Goal: Information Seeking & Learning: Learn about a topic

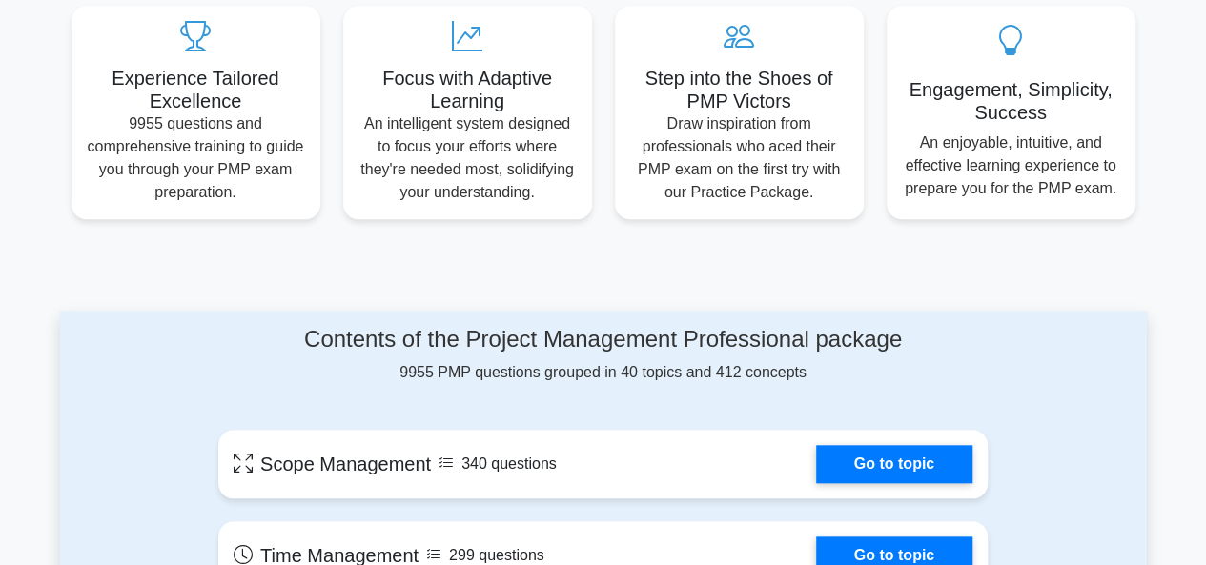
scroll to position [761, 0]
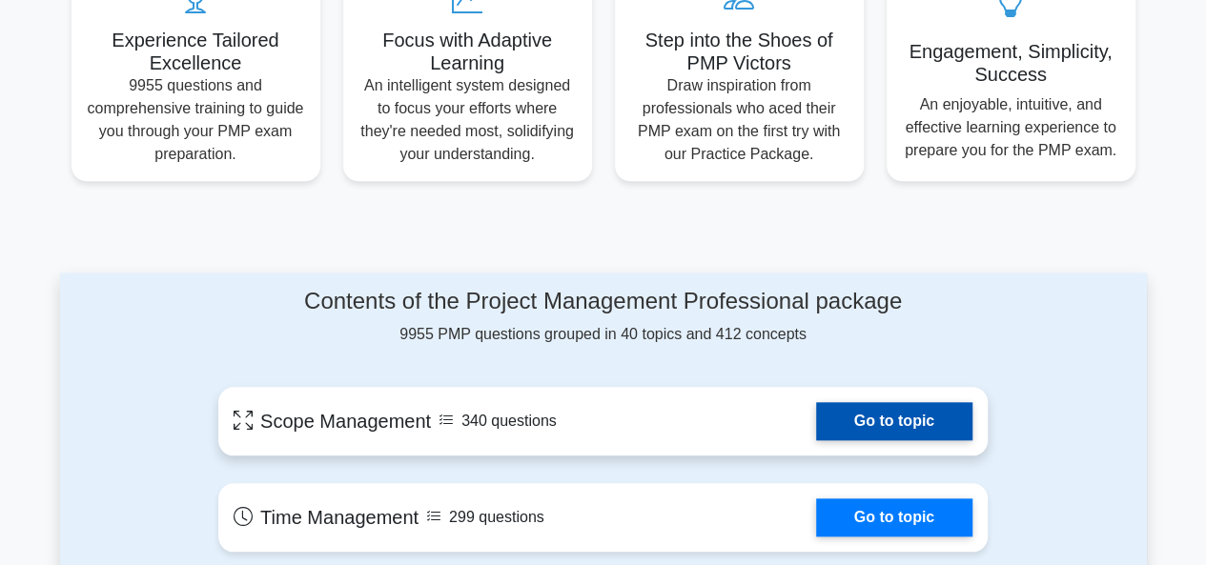
click at [885, 420] on link "Go to topic" at bounding box center [894, 421] width 156 height 38
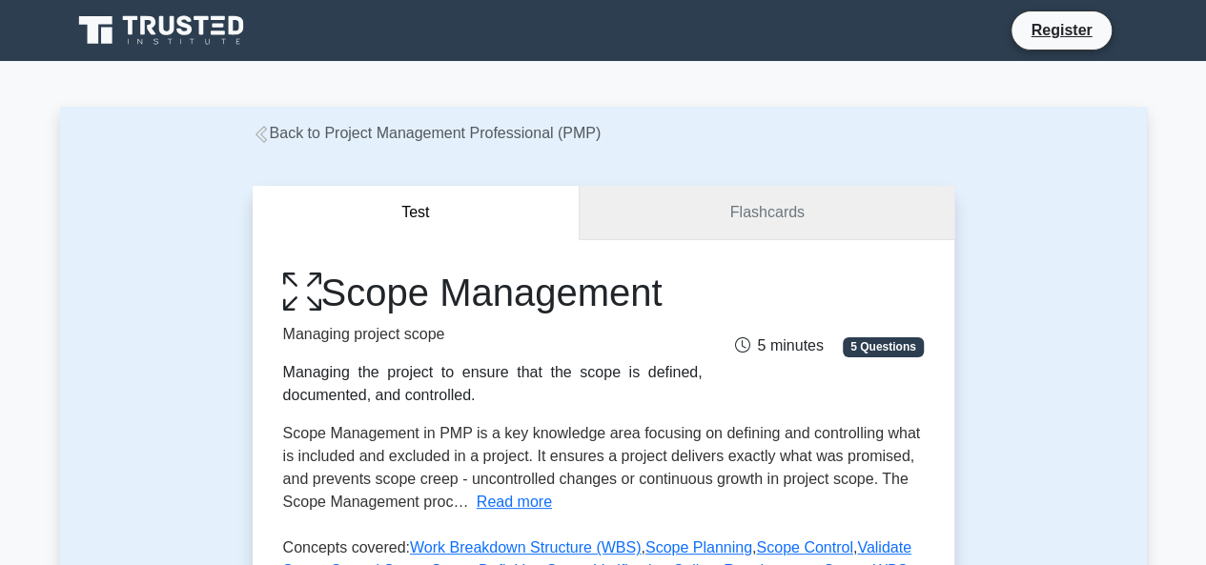
click at [757, 211] on link "Flashcards" at bounding box center [767, 213] width 374 height 54
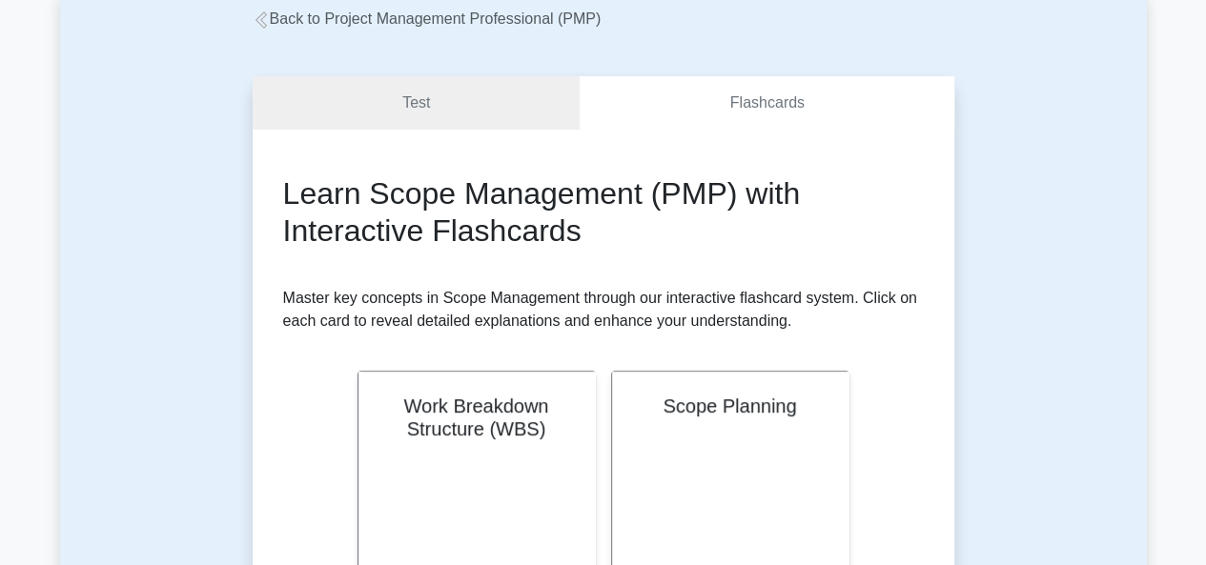
scroll to position [153, 0]
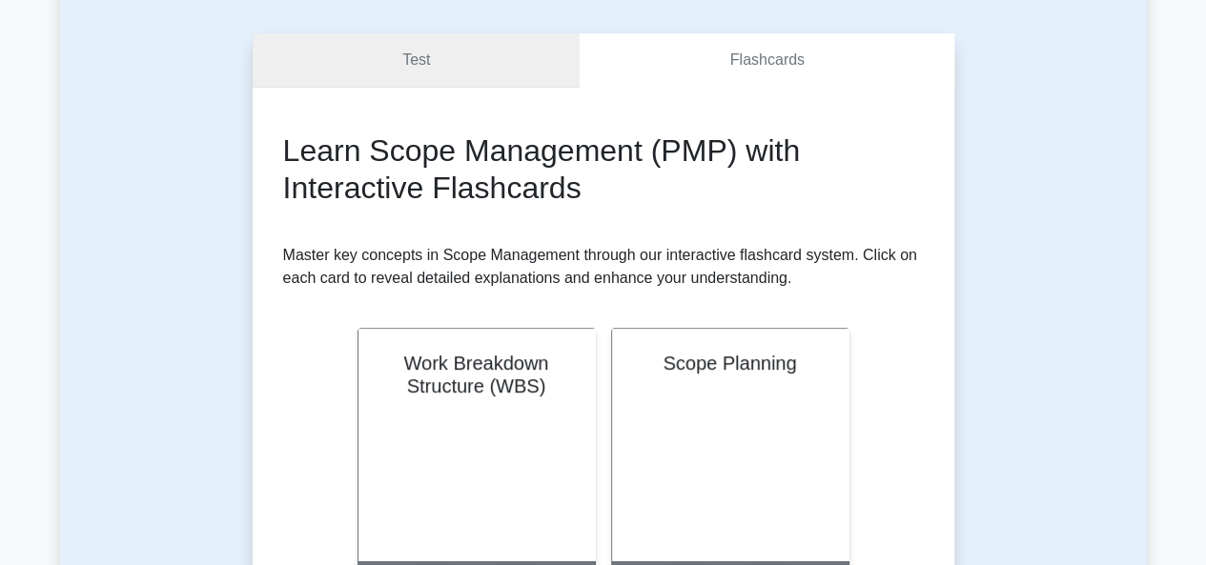
click at [461, 73] on link "Test" at bounding box center [417, 60] width 328 height 54
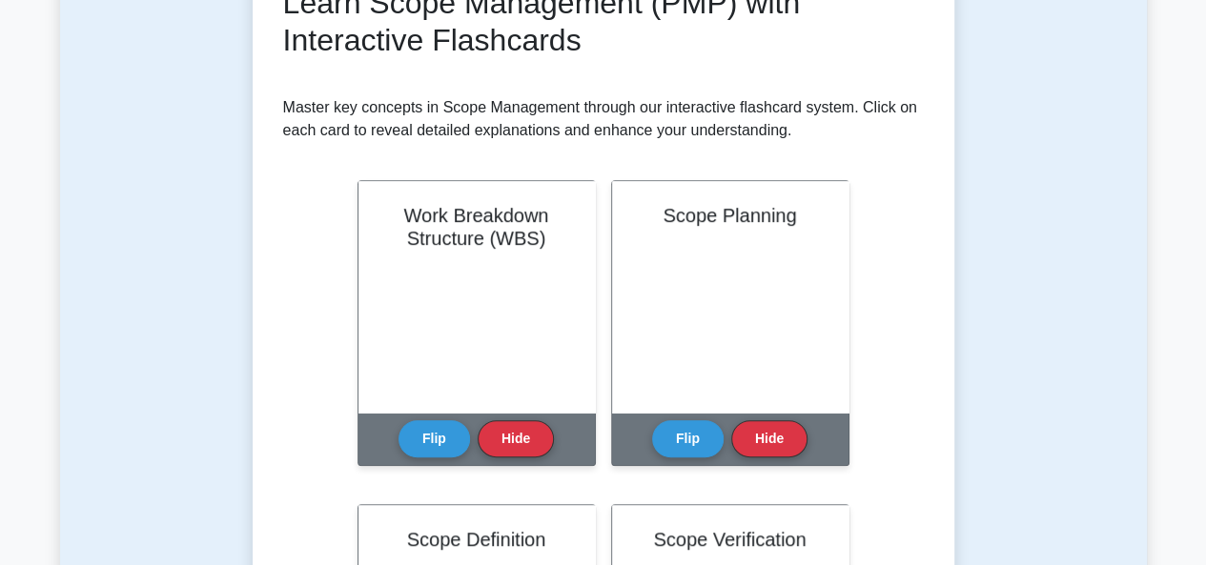
scroll to position [343, 0]
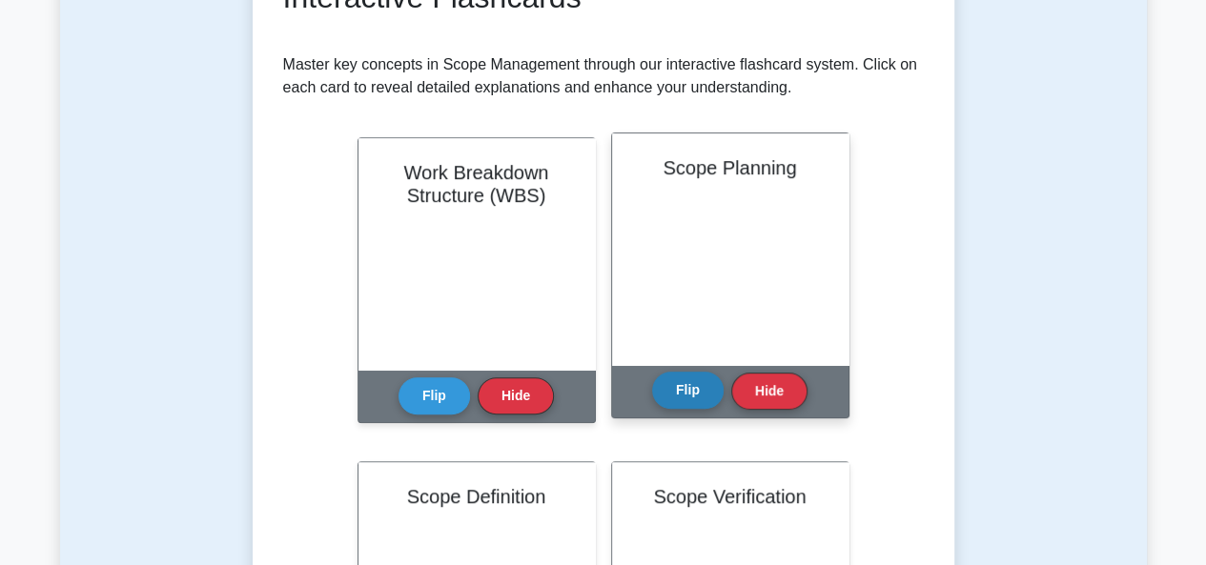
click at [692, 396] on button "Flip" at bounding box center [687, 390] width 71 height 37
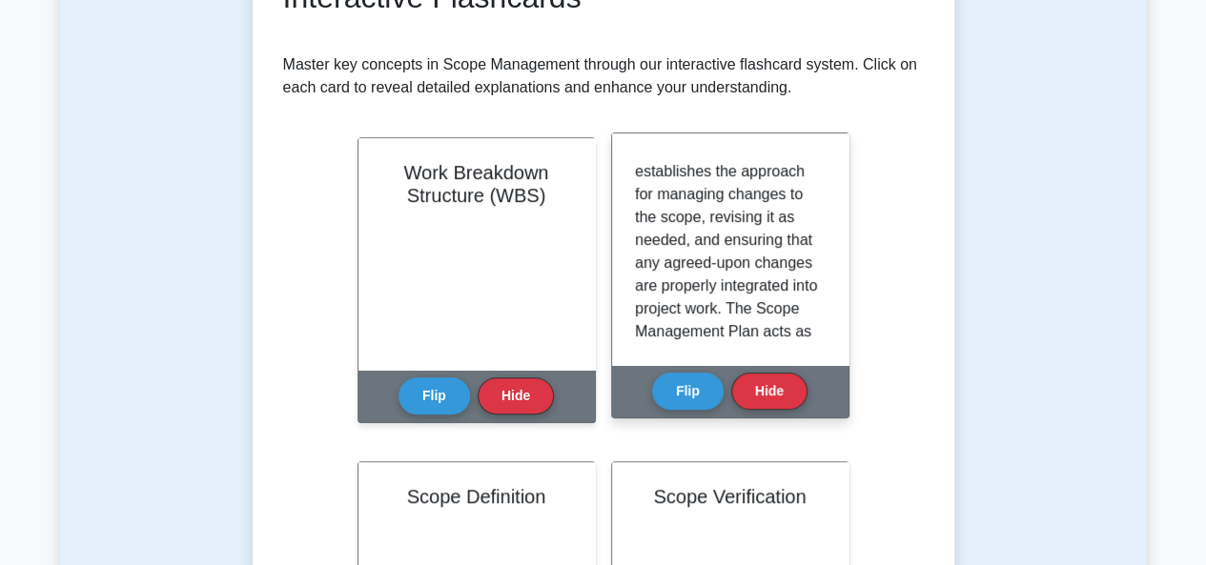
scroll to position [492, 0]
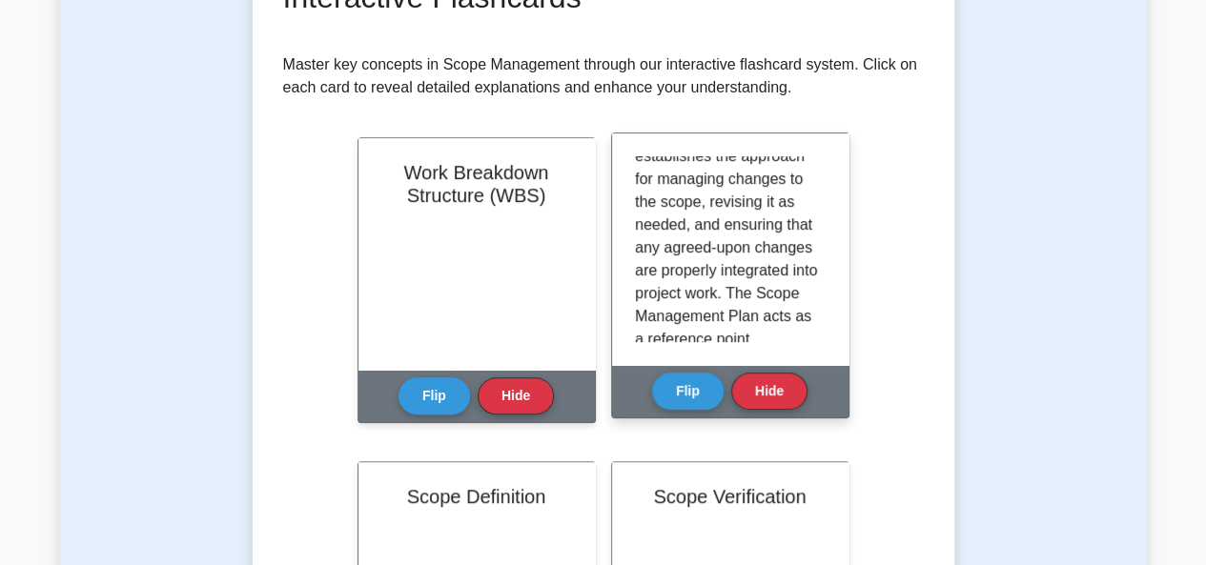
click at [825, 328] on div "Scope Planning is the process of defining, documenting, and outlining the proje…" at bounding box center [730, 249] width 236 height 232
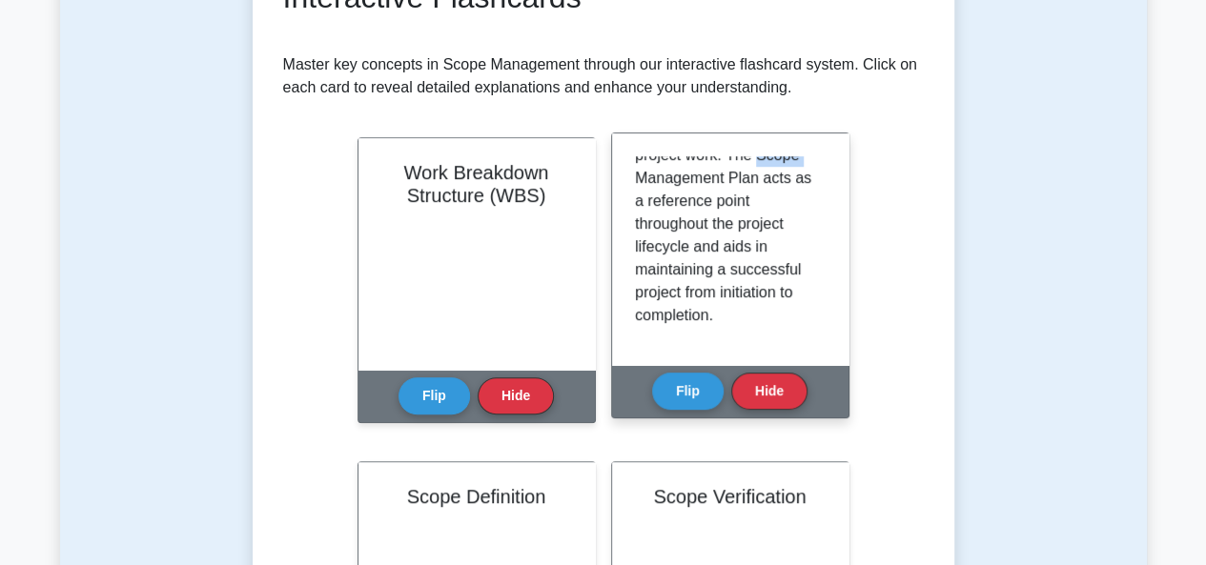
scroll to position [656, 0]
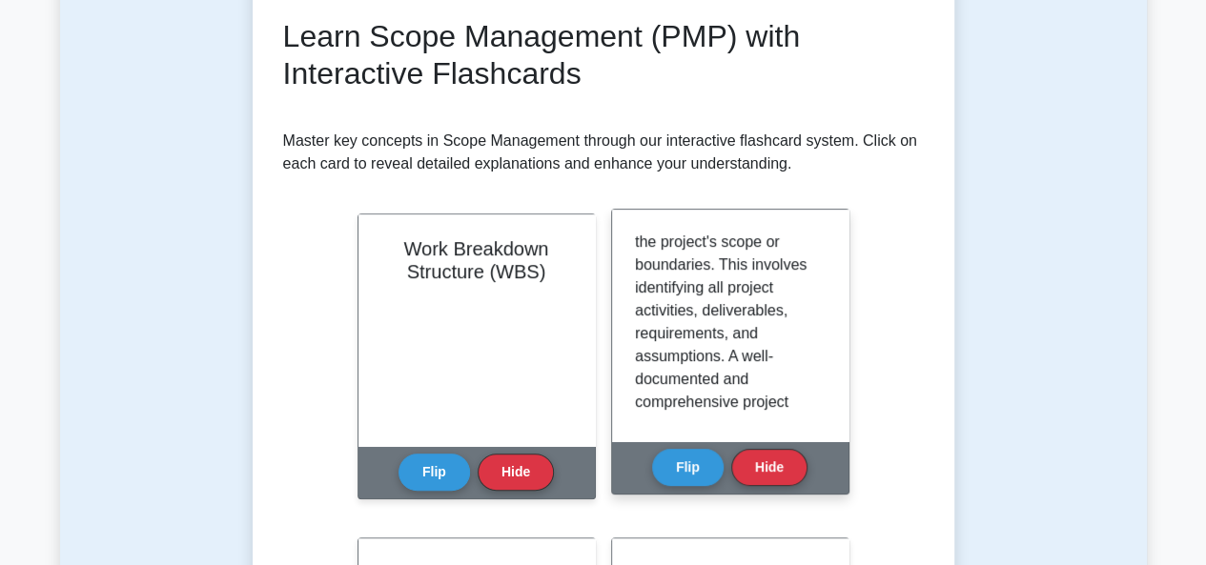
scroll to position [27, 0]
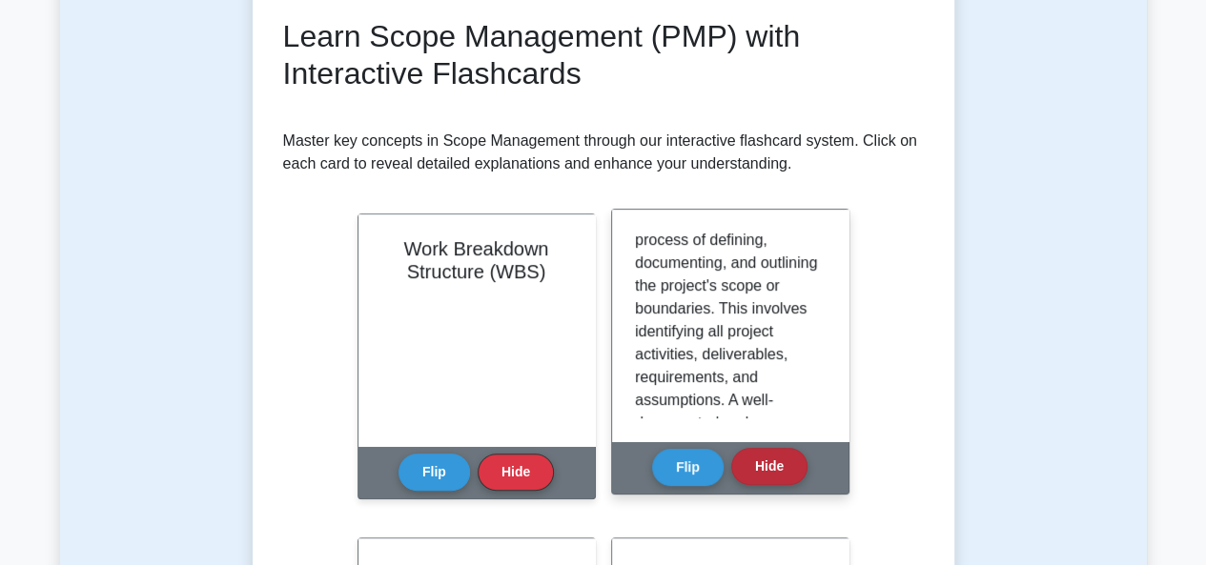
click at [768, 461] on button "Hide" at bounding box center [769, 466] width 76 height 37
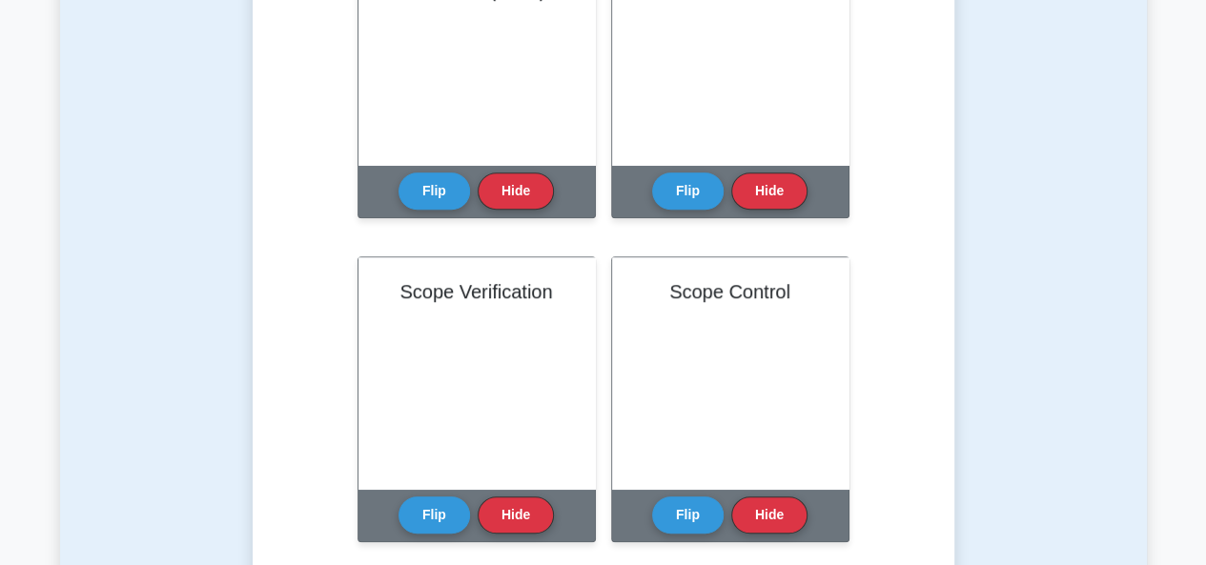
scroll to position [560, 0]
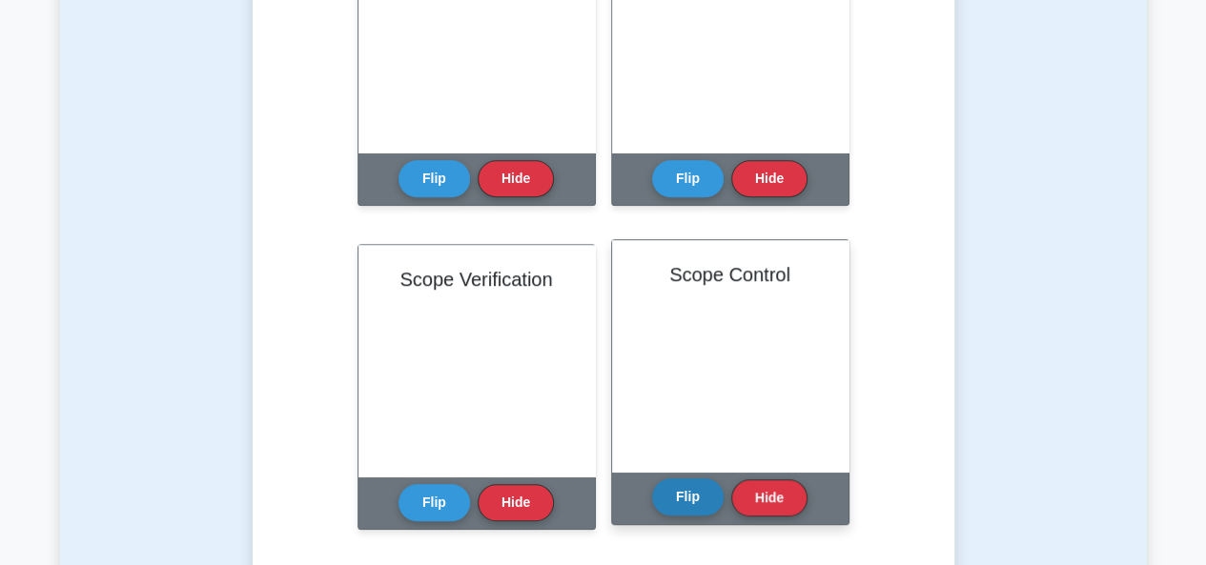
click at [703, 500] on button "Flip" at bounding box center [687, 496] width 71 height 37
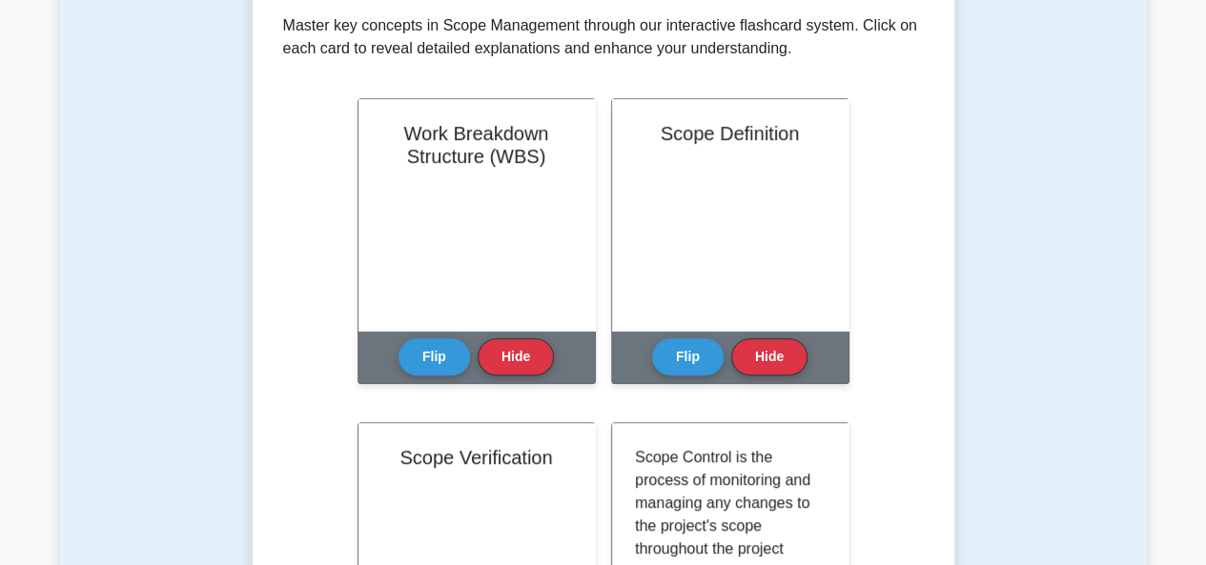
scroll to position [370, 0]
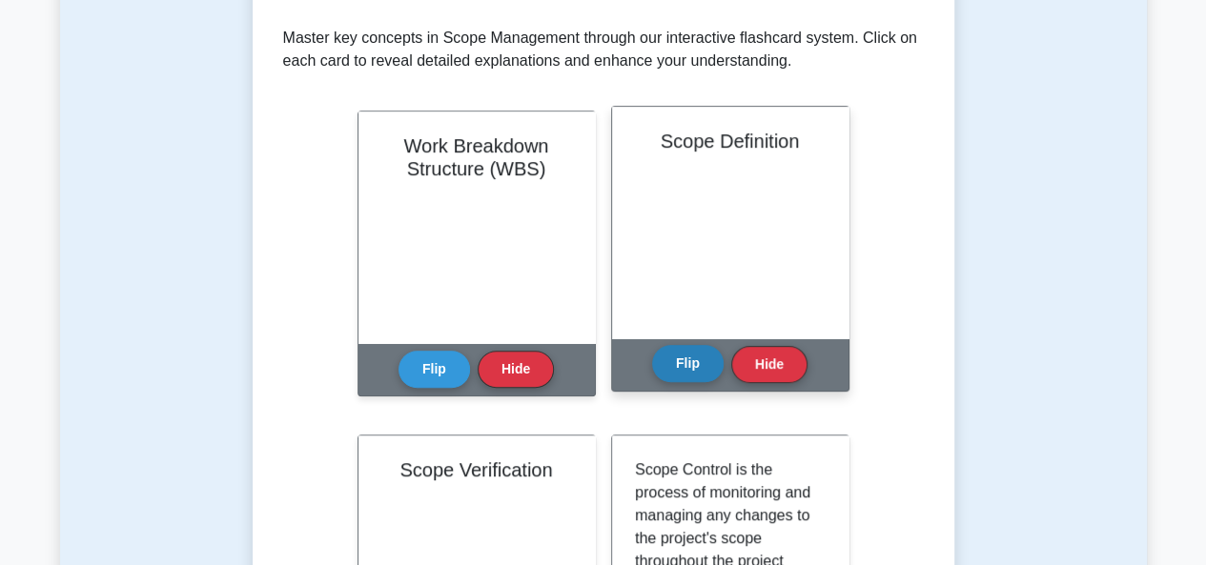
click at [689, 361] on button "Flip" at bounding box center [687, 363] width 71 height 37
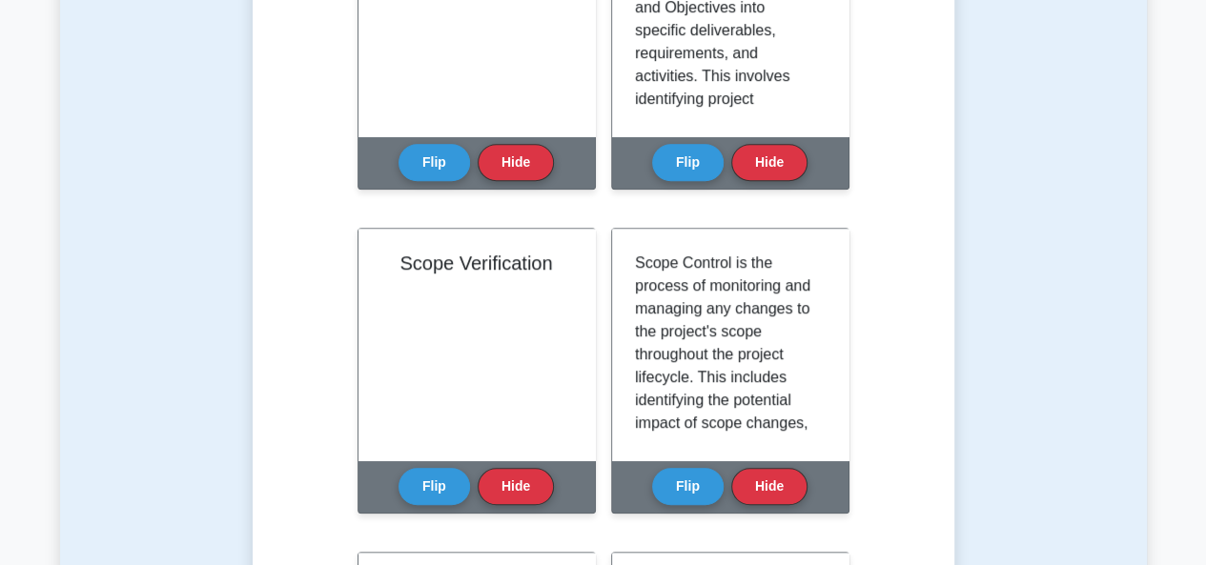
scroll to position [599, 0]
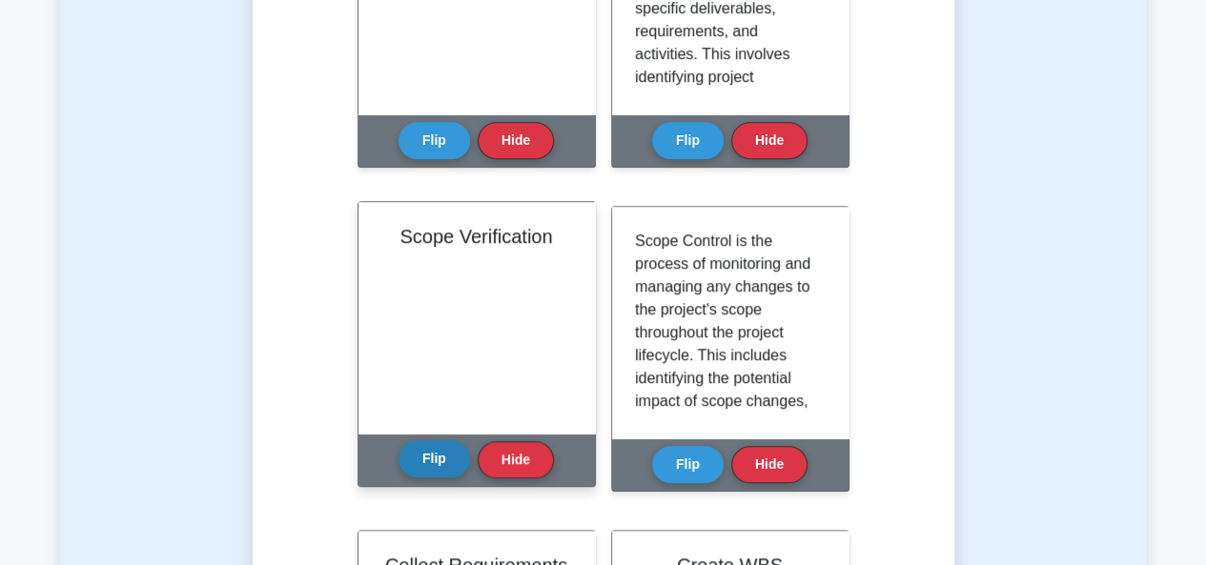
click at [434, 462] on button "Flip" at bounding box center [433, 458] width 71 height 37
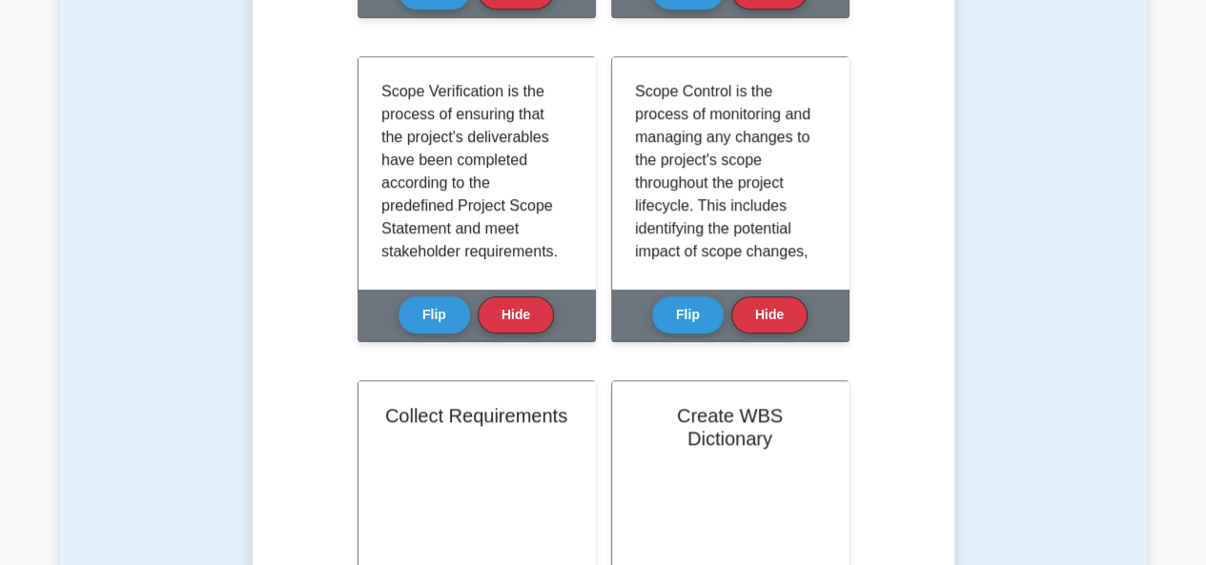
scroll to position [258, 0]
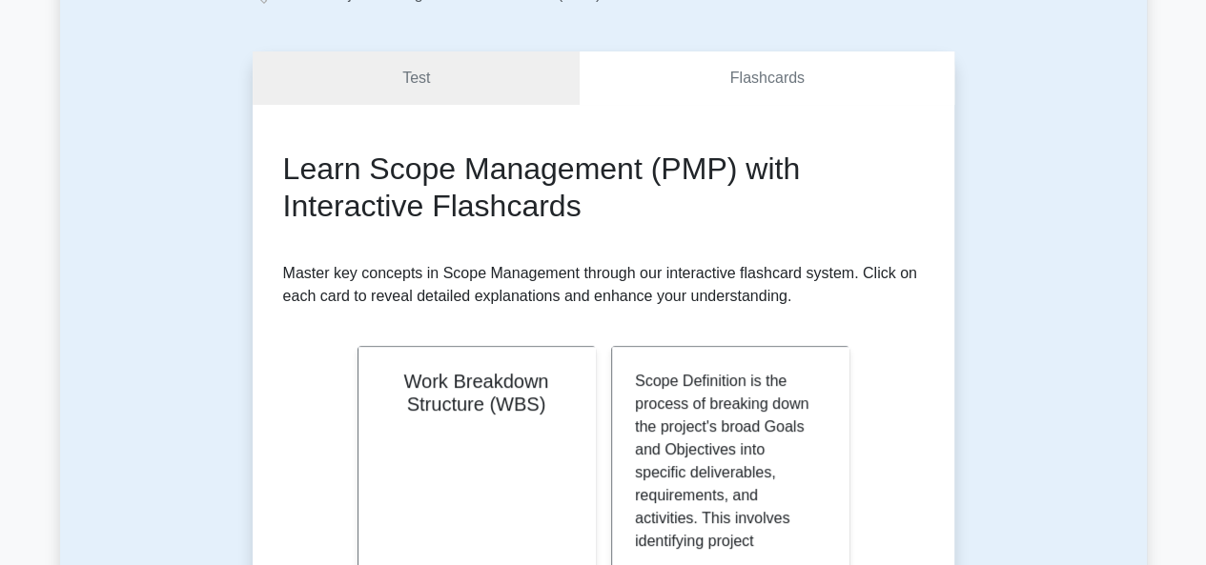
scroll to position [114, 0]
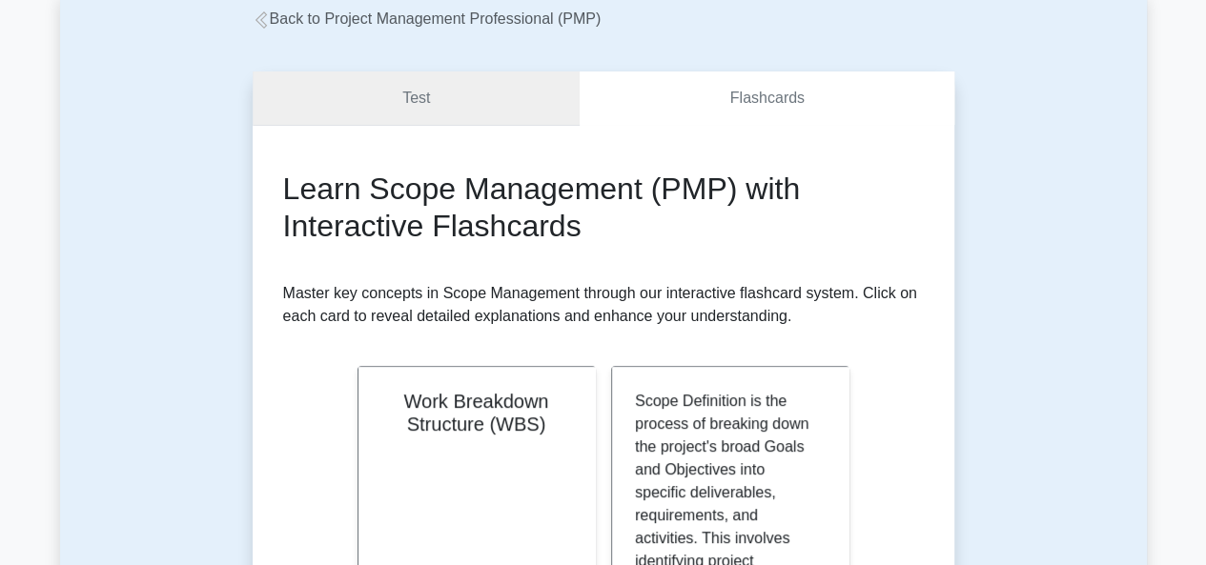
click at [424, 101] on link "Test" at bounding box center [417, 98] width 328 height 54
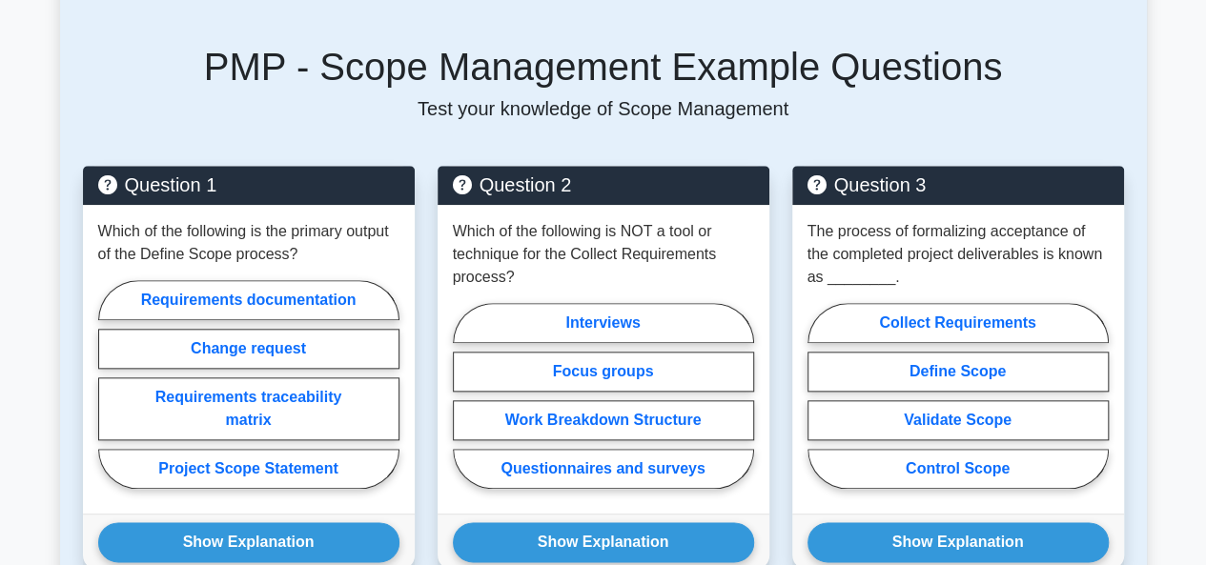
scroll to position [877, 0]
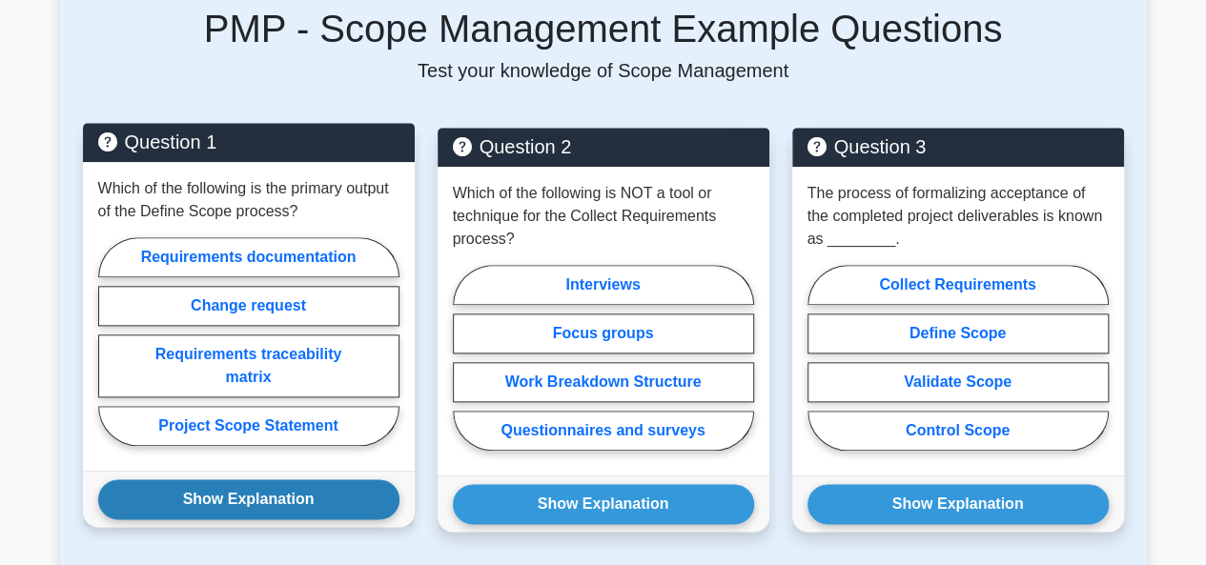
click at [356, 499] on button "Show Explanation" at bounding box center [248, 499] width 301 height 40
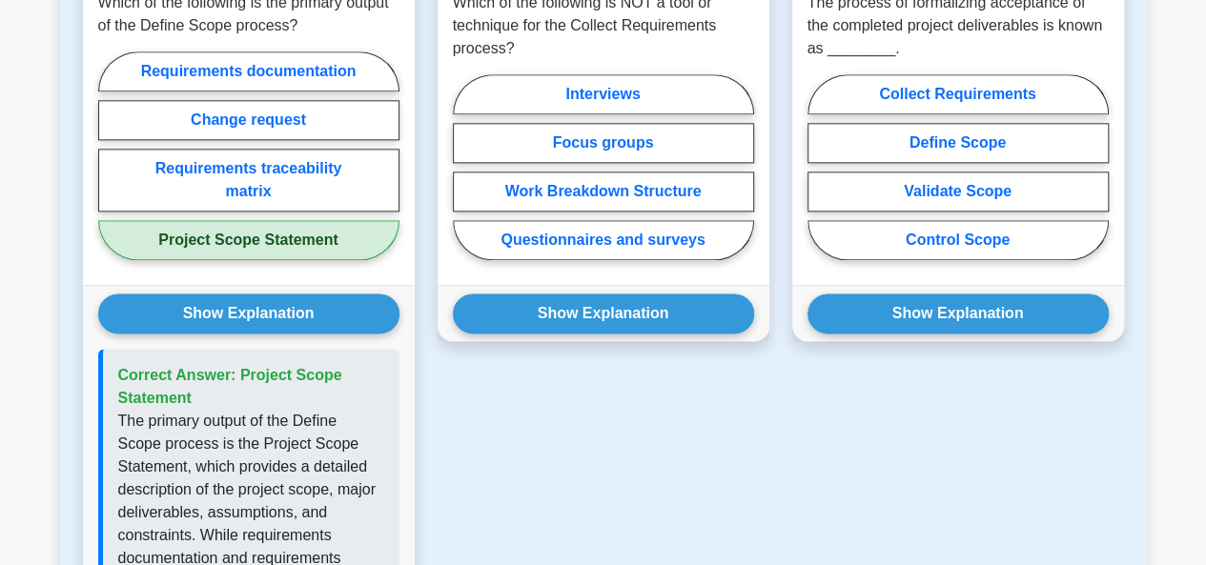
scroll to position [1029, 0]
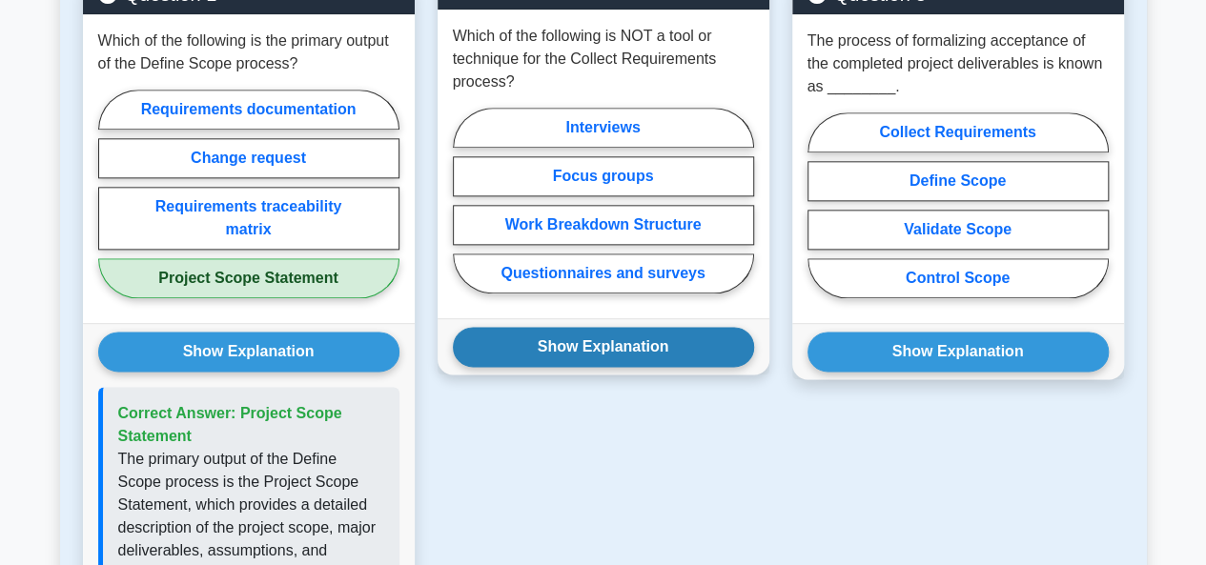
click at [681, 359] on button "Show Explanation" at bounding box center [603, 347] width 301 height 40
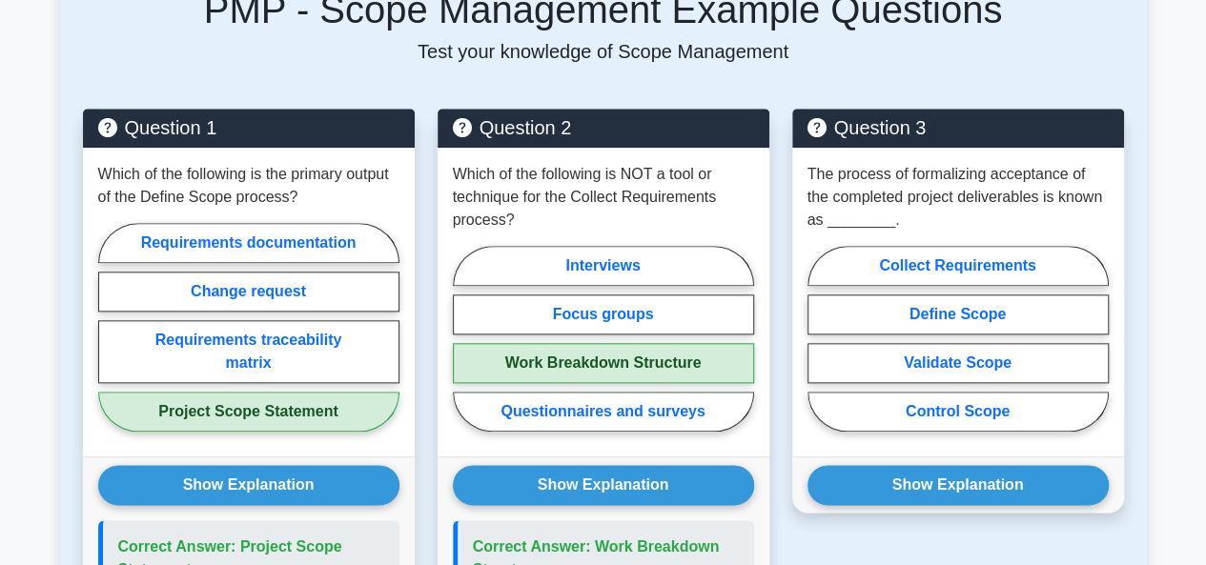
scroll to position [889, 0]
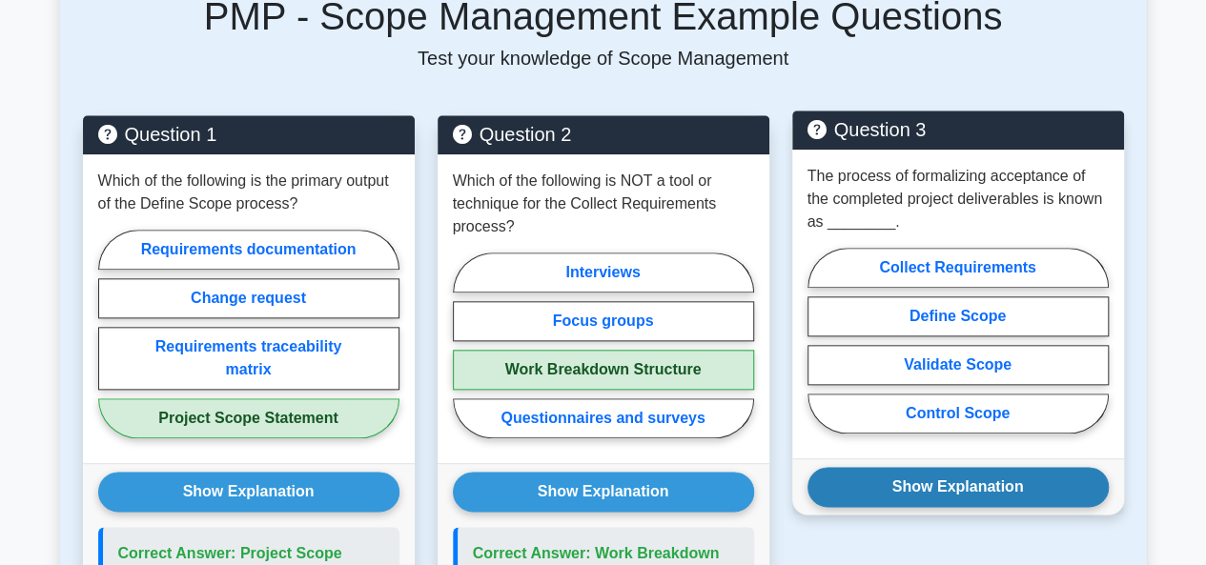
click at [1027, 497] on button "Show Explanation" at bounding box center [957, 487] width 301 height 40
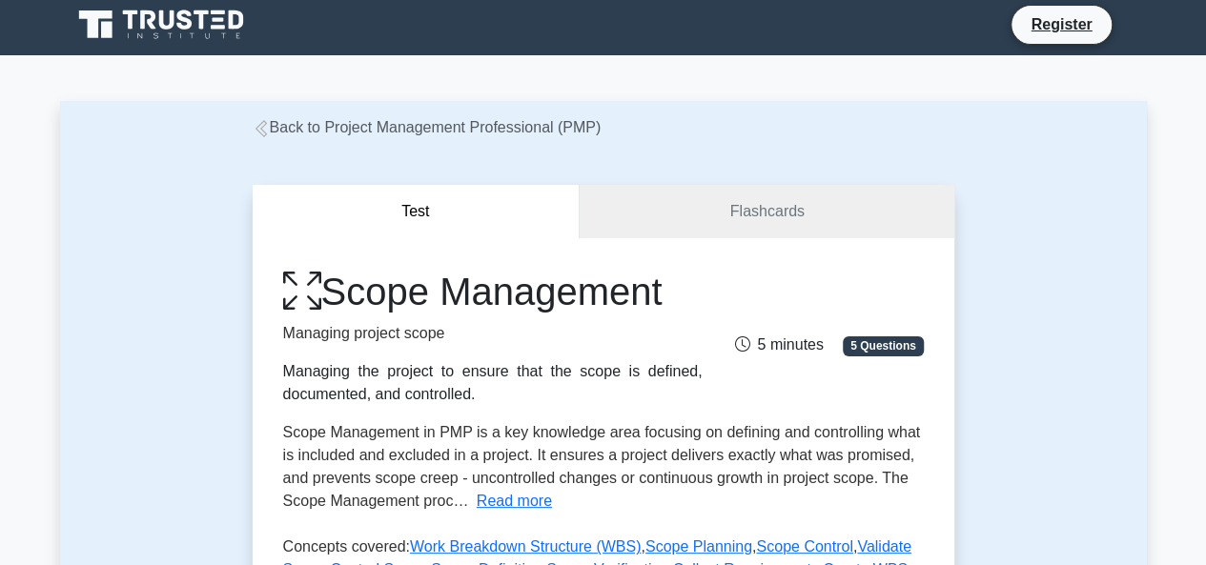
scroll to position [0, 0]
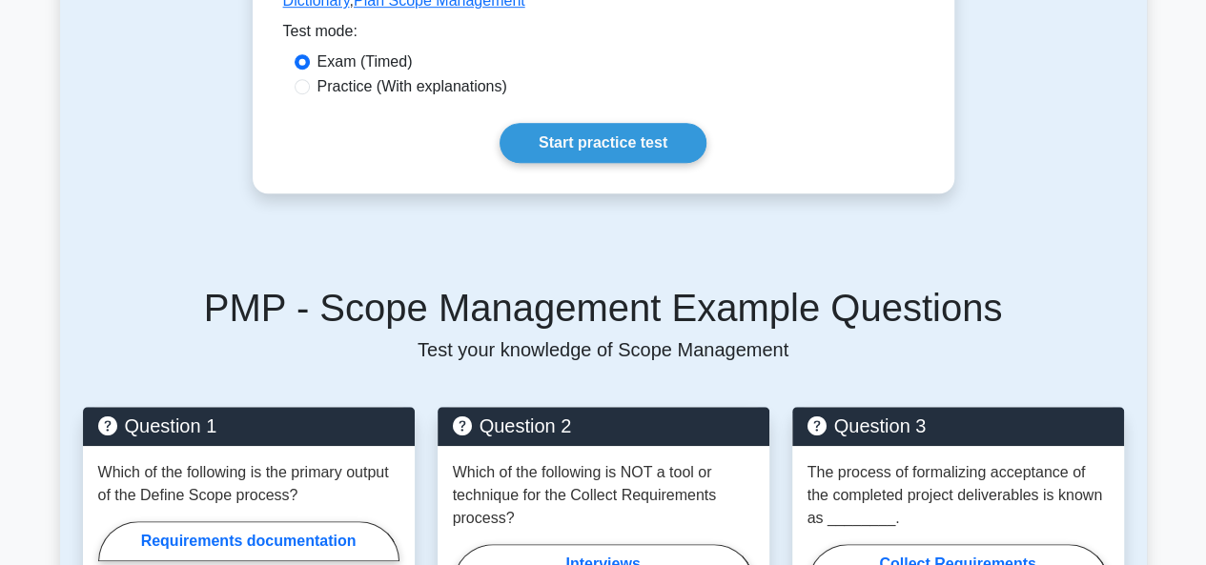
scroll to position [103, 0]
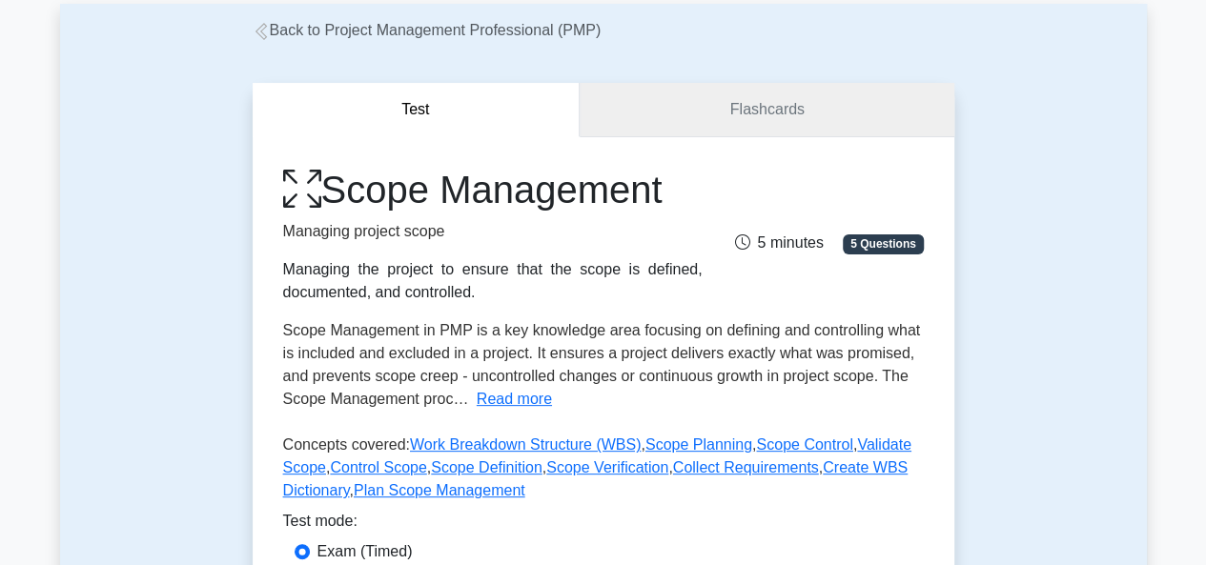
click at [792, 113] on link "Flashcards" at bounding box center [767, 110] width 374 height 54
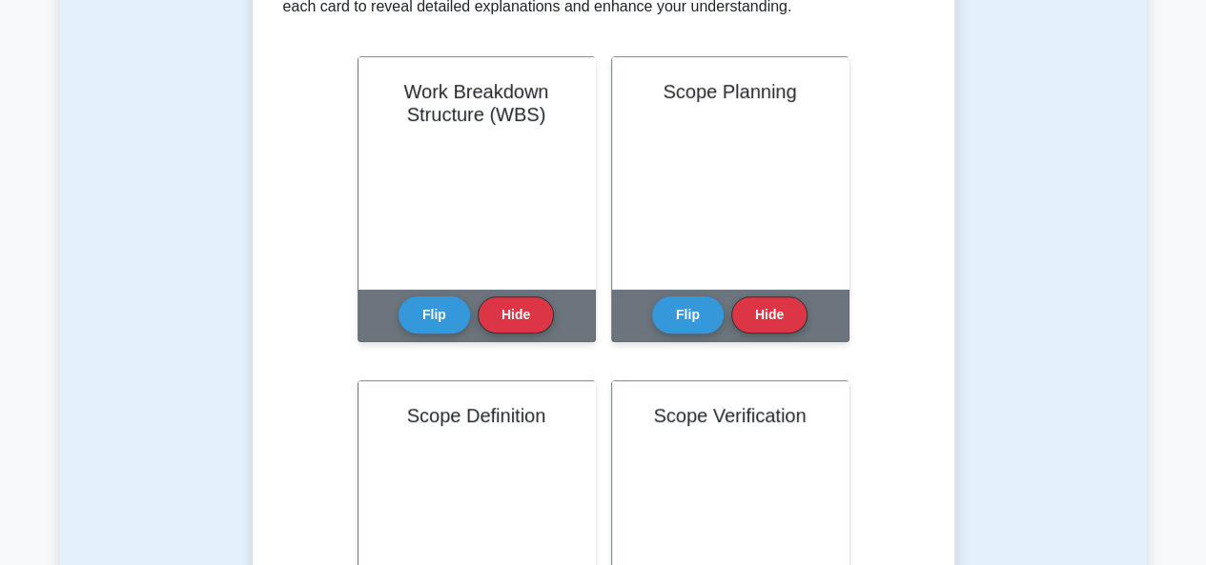
scroll to position [458, 0]
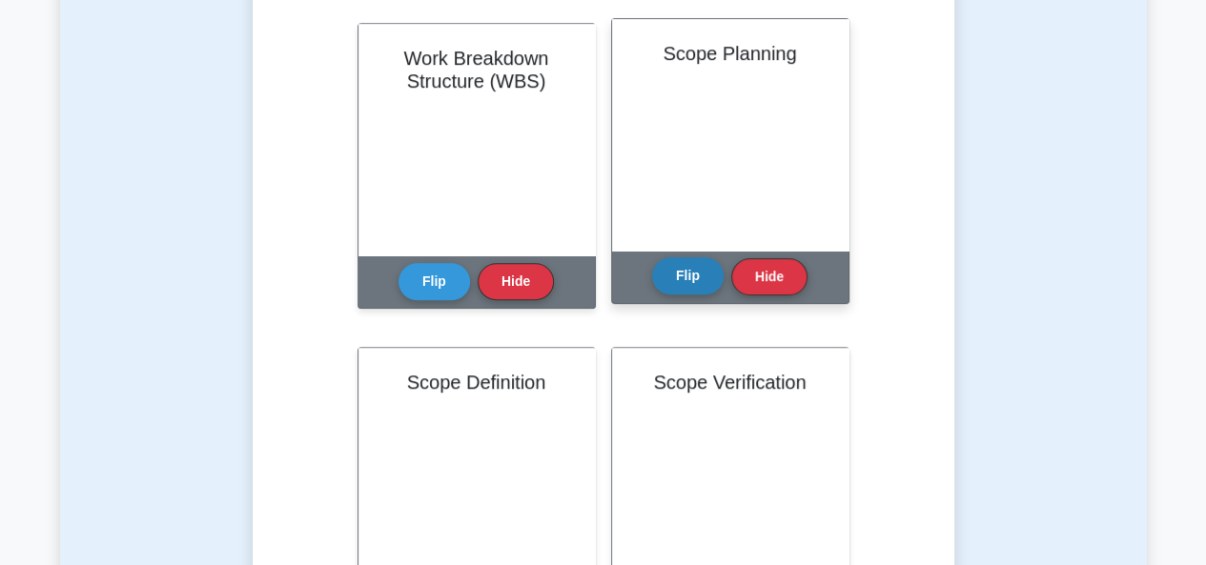
click at [681, 272] on button "Flip" at bounding box center [687, 275] width 71 height 37
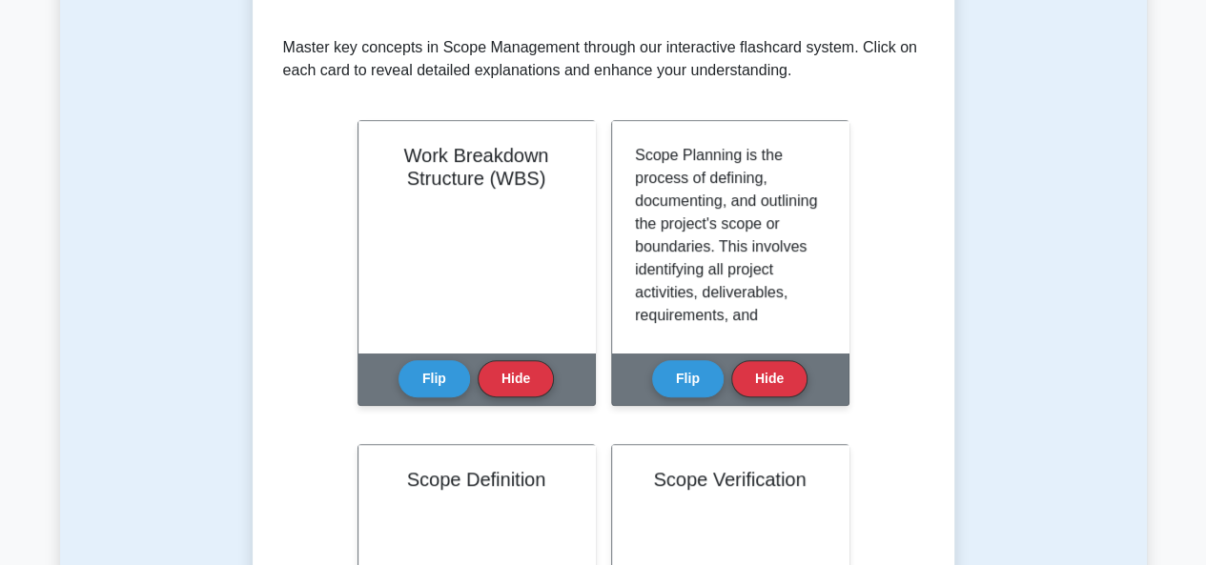
scroll to position [356, 0]
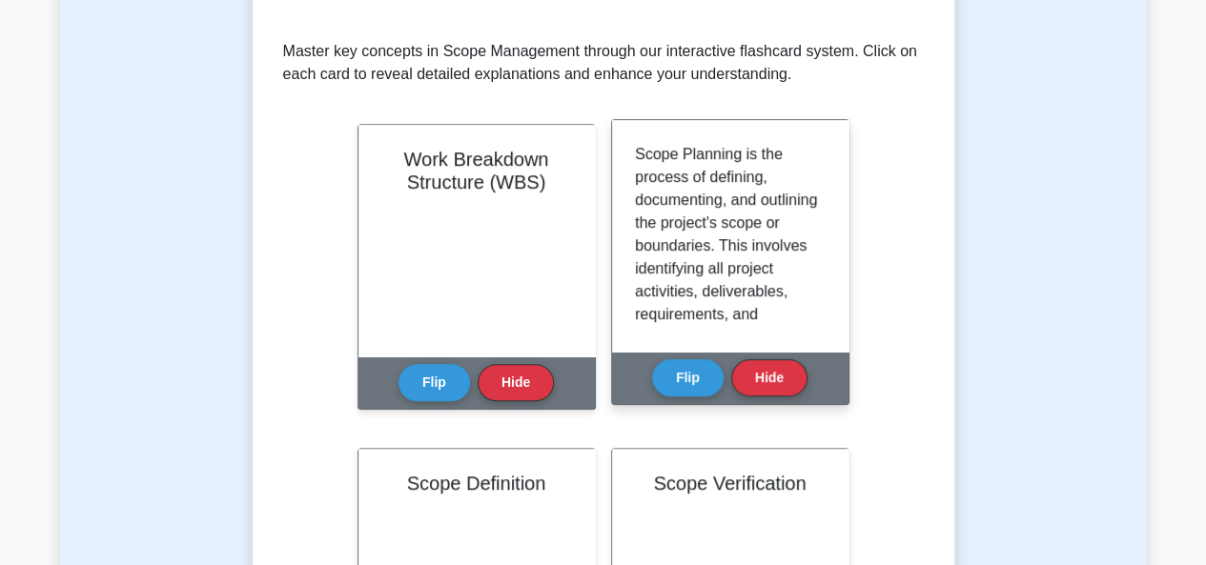
click at [804, 295] on p "Scope Planning is the process of defining, documenting, and outlining the proje…" at bounding box center [726, 543] width 183 height 801
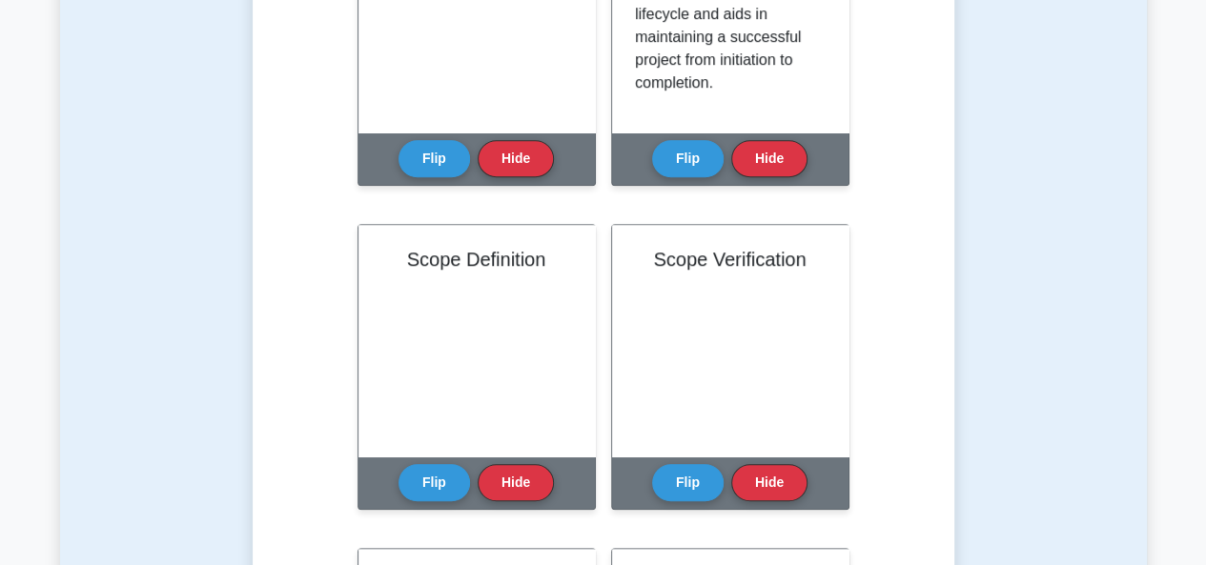
scroll to position [623, 0]
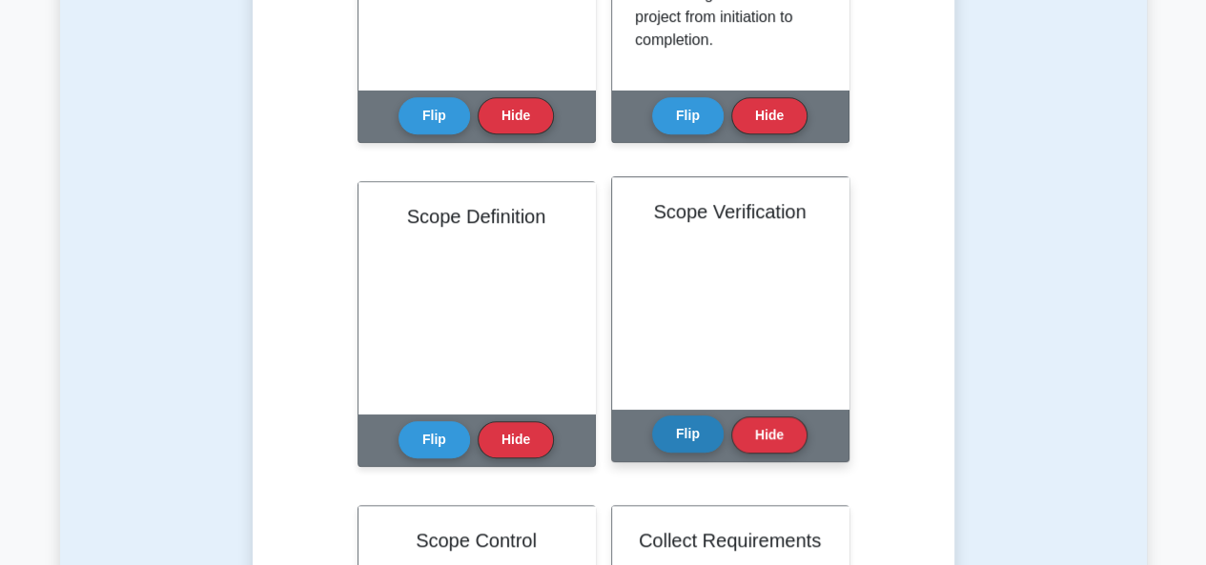
click at [700, 438] on button "Flip" at bounding box center [687, 434] width 71 height 37
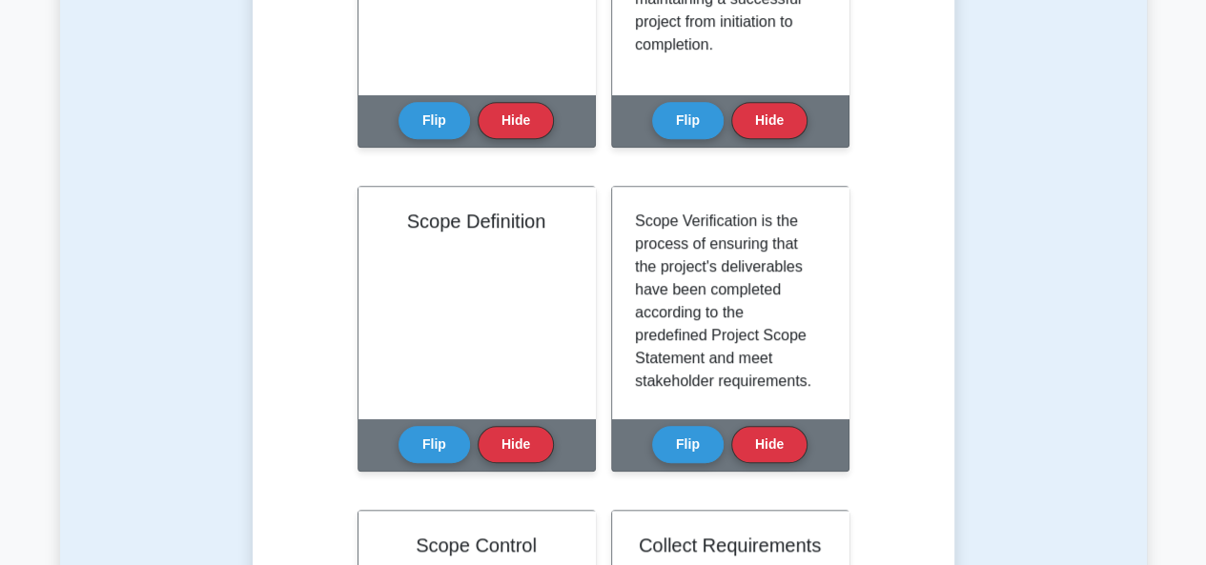
scroll to position [661, 0]
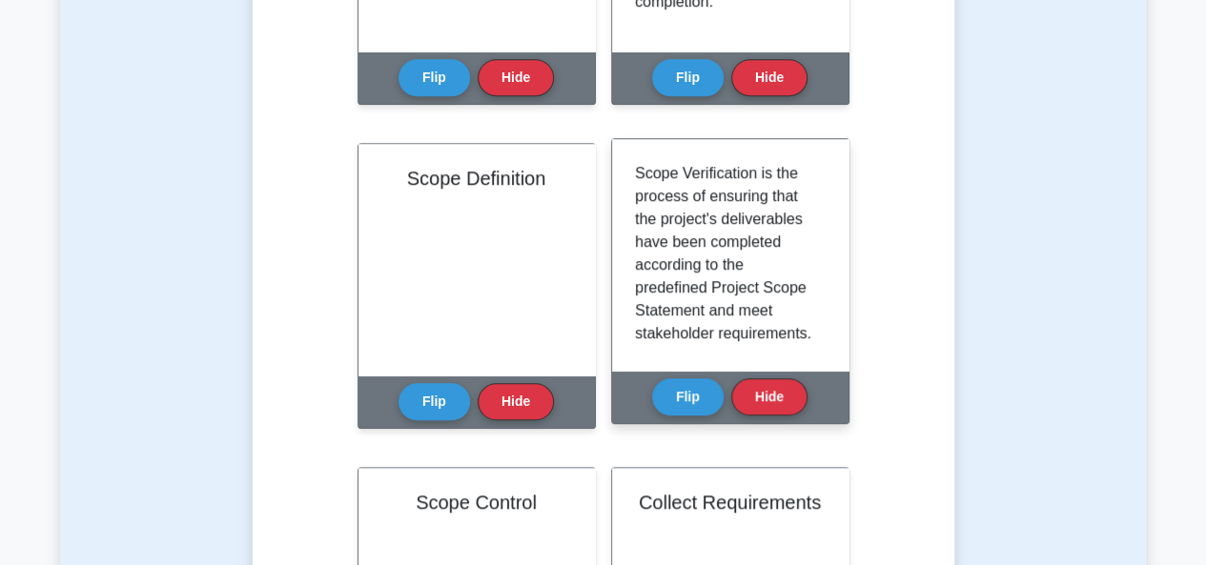
click at [791, 285] on p "Scope Verification is the process of ensuring that the project's deliverables h…" at bounding box center [726, 562] width 183 height 801
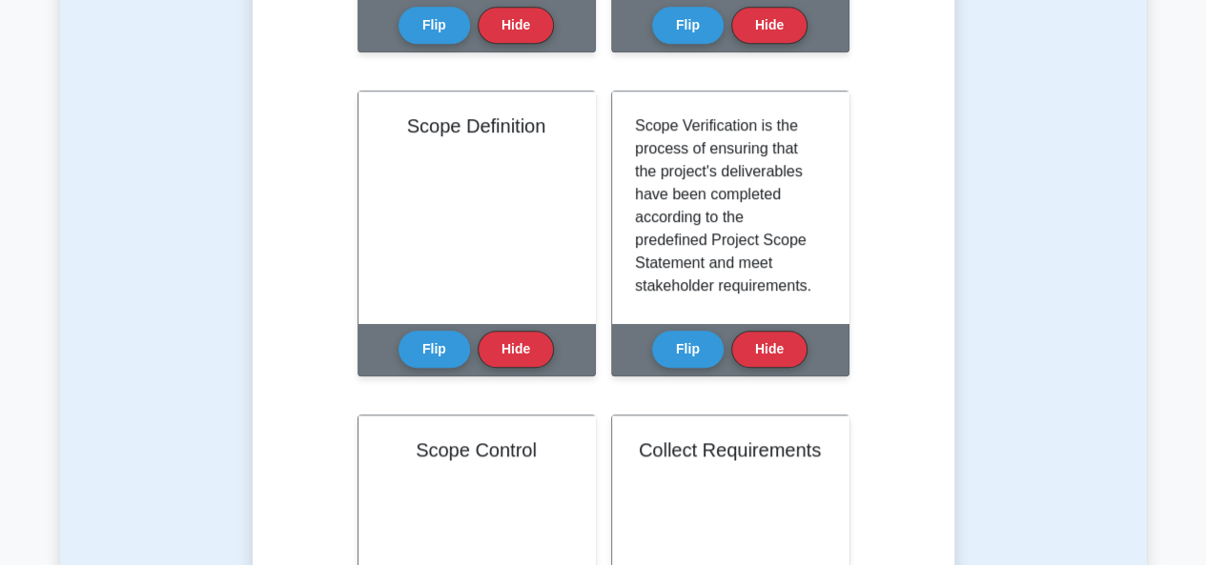
scroll to position [700, 0]
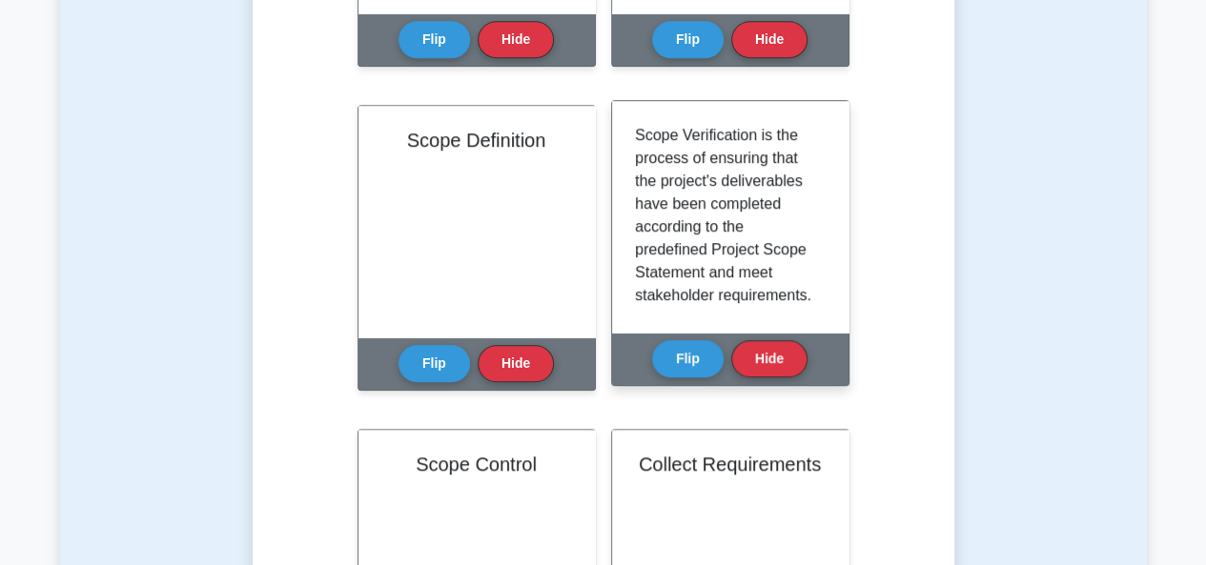
click at [772, 199] on p "Scope Verification is the process of ensuring that the project's deliverables h…" at bounding box center [726, 524] width 183 height 801
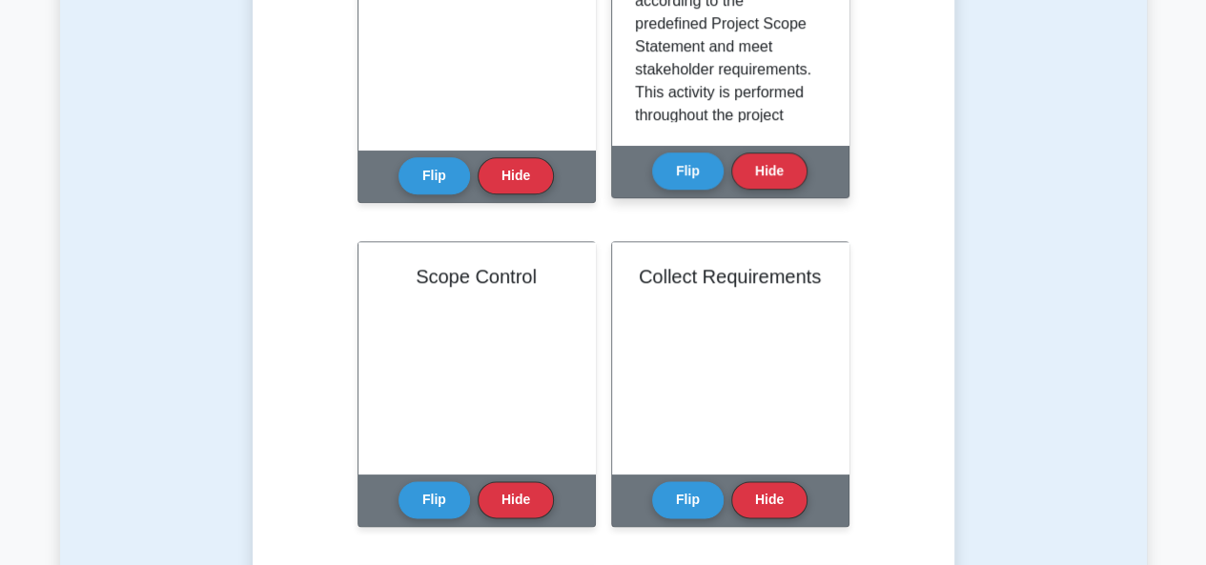
scroll to position [890, 0]
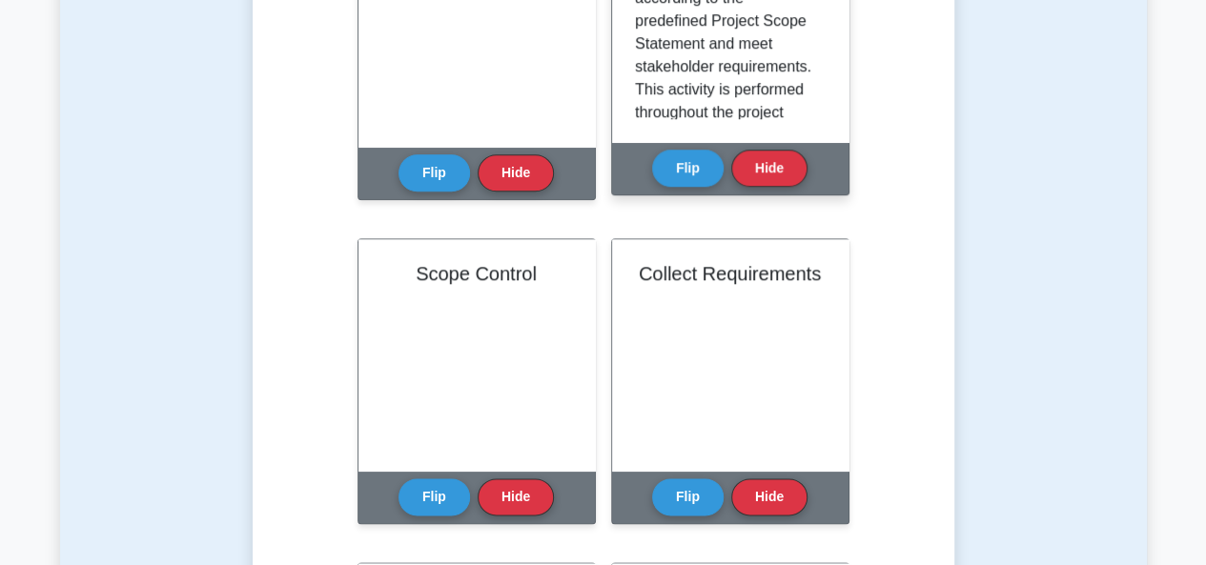
click at [776, 99] on p "Scope Verification is the process of ensuring that the project's deliverables h…" at bounding box center [726, 295] width 183 height 801
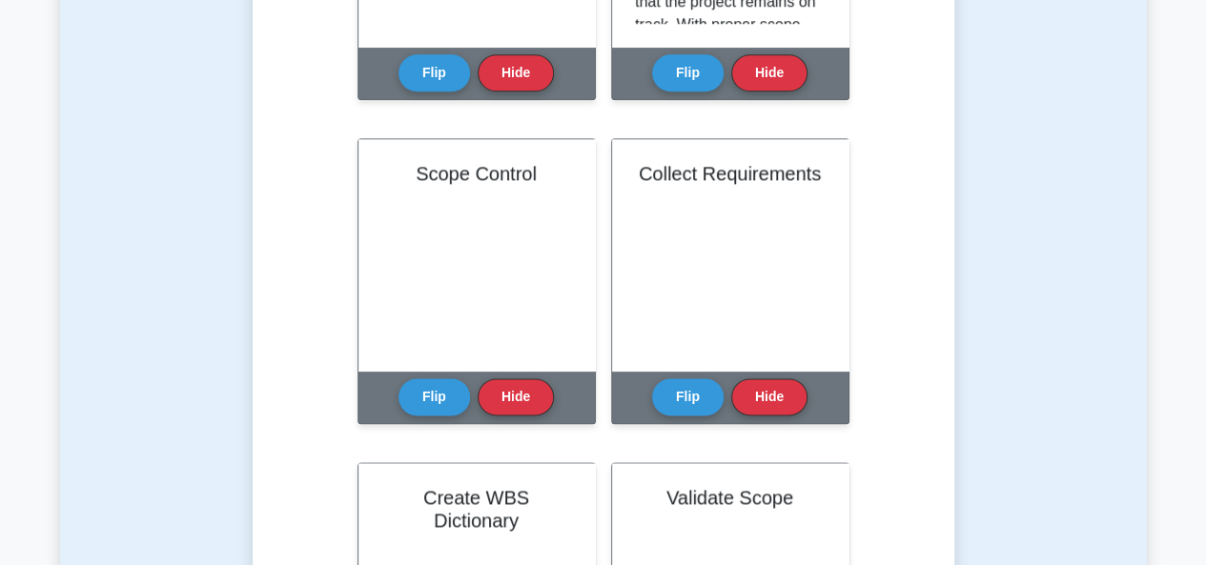
scroll to position [1071, 0]
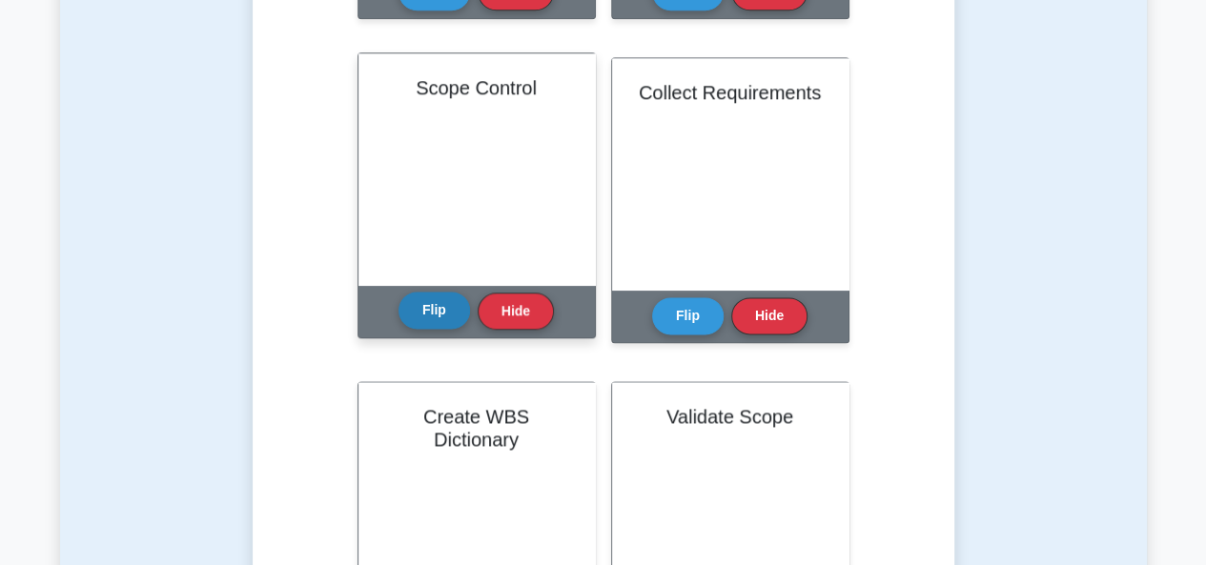
click at [427, 308] on button "Flip" at bounding box center [433, 310] width 71 height 37
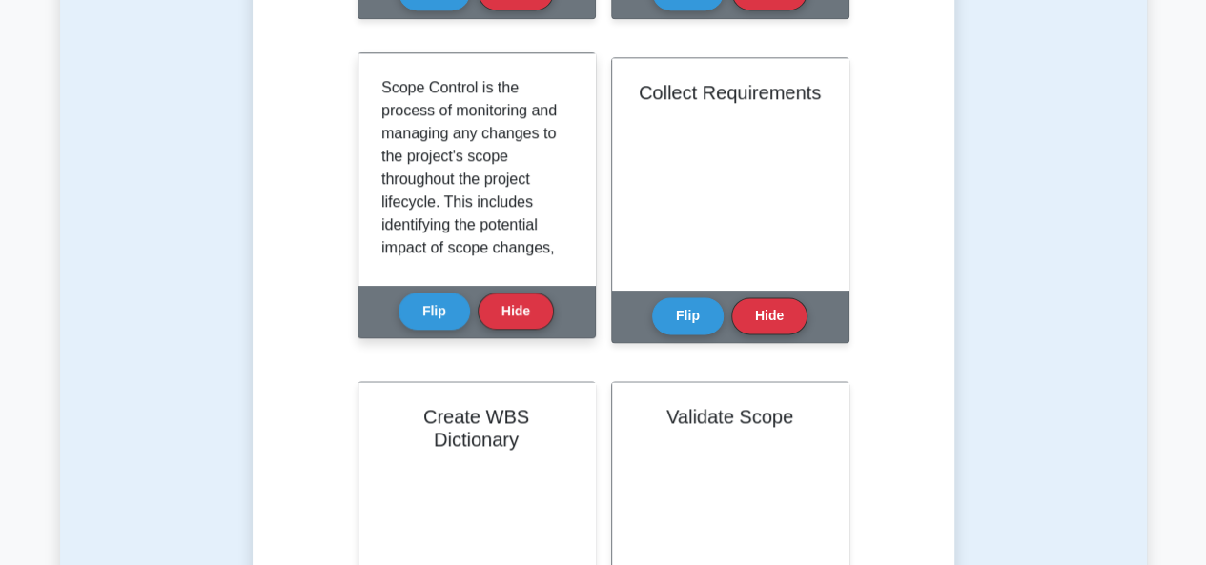
click at [513, 139] on p "Scope Control is the process of monitoring and managing any changes to the proj…" at bounding box center [472, 499] width 183 height 846
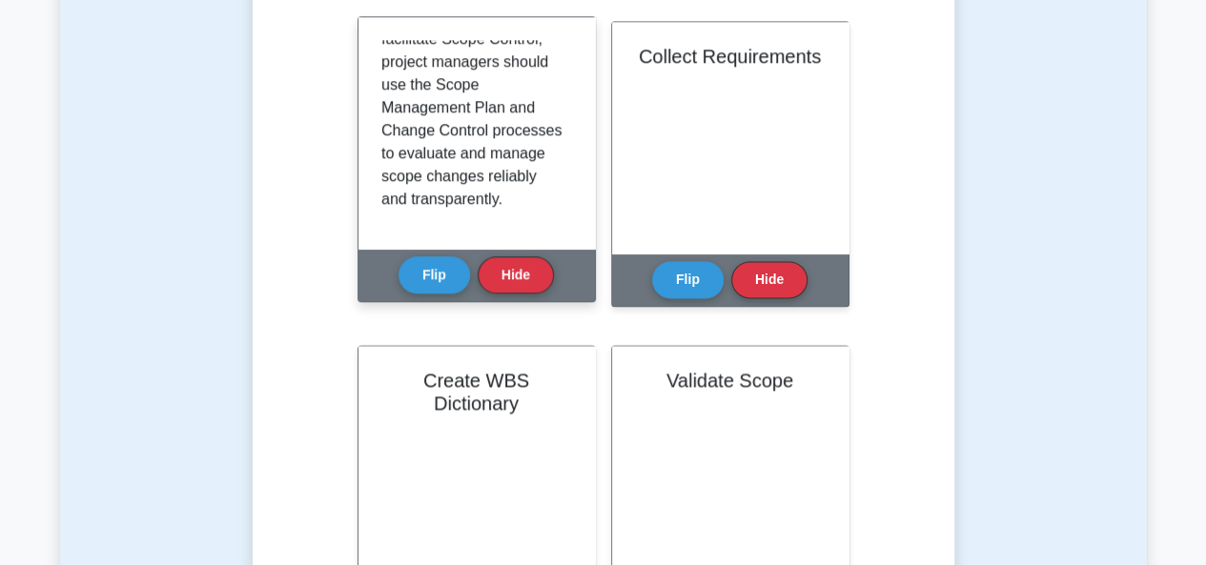
scroll to position [1109, 0]
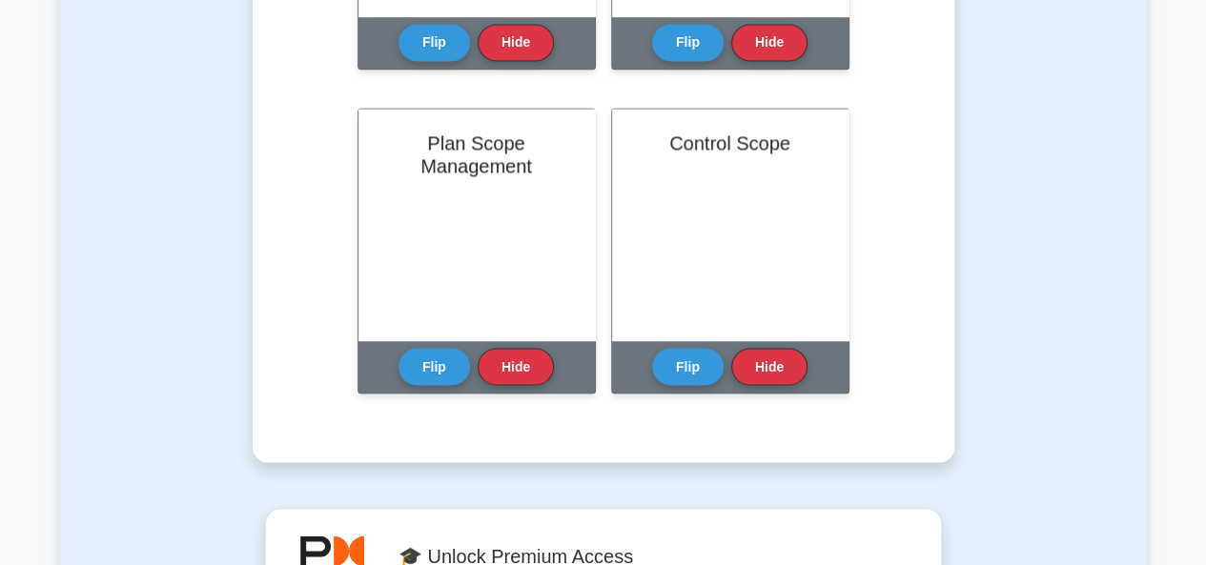
scroll to position [1681, 0]
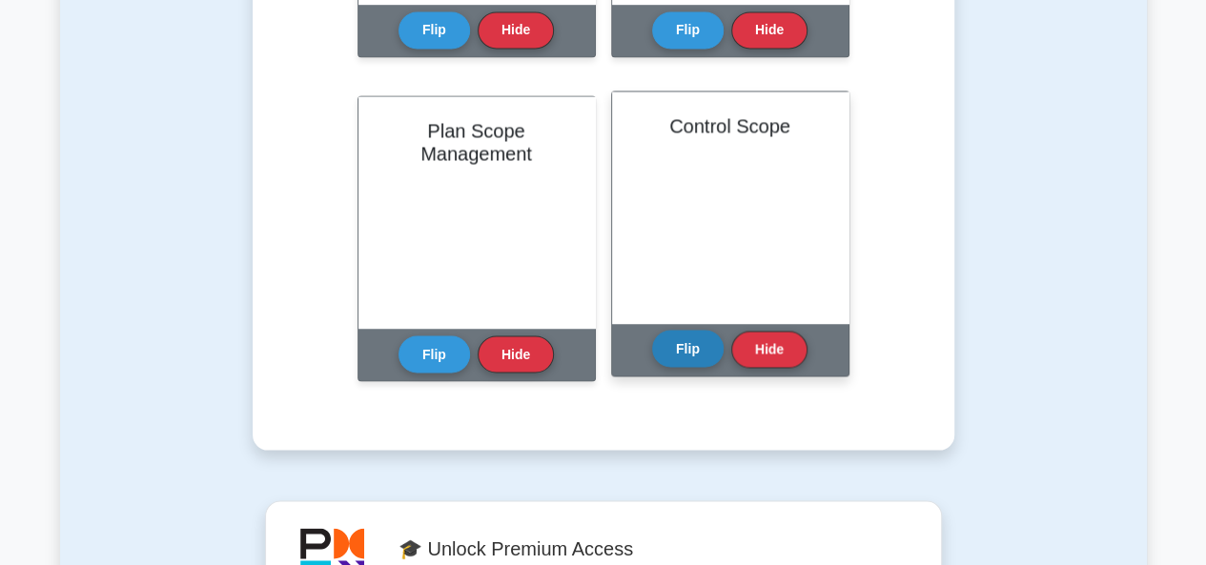
click at [692, 357] on button "Flip" at bounding box center [687, 348] width 71 height 37
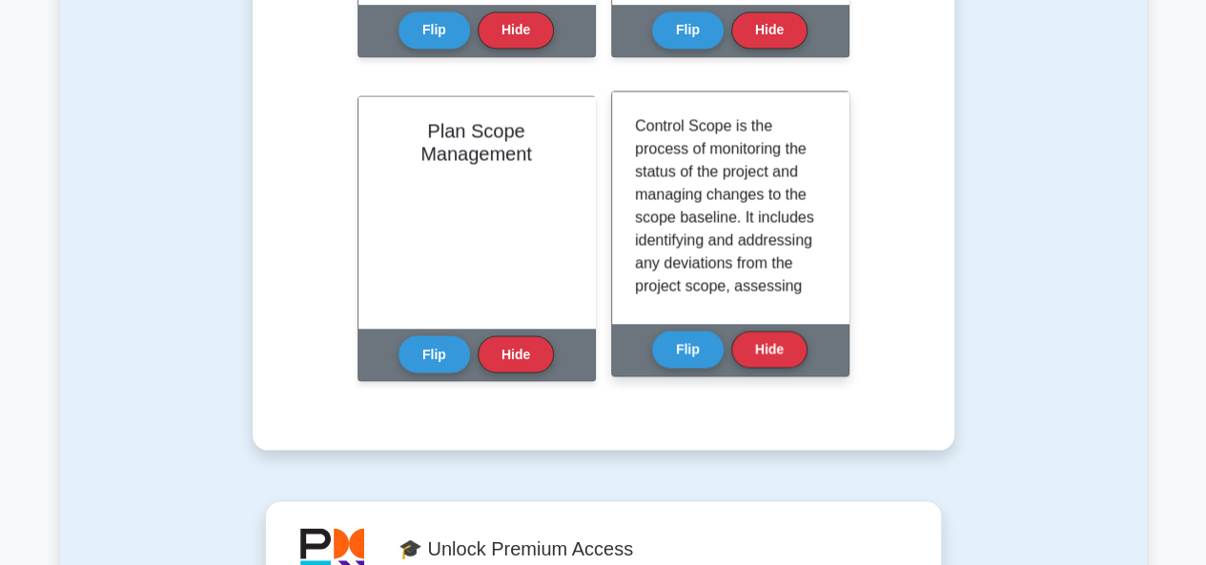
click at [766, 191] on p "Control Scope is the process of monitoring the status of the project and managi…" at bounding box center [726, 457] width 183 height 686
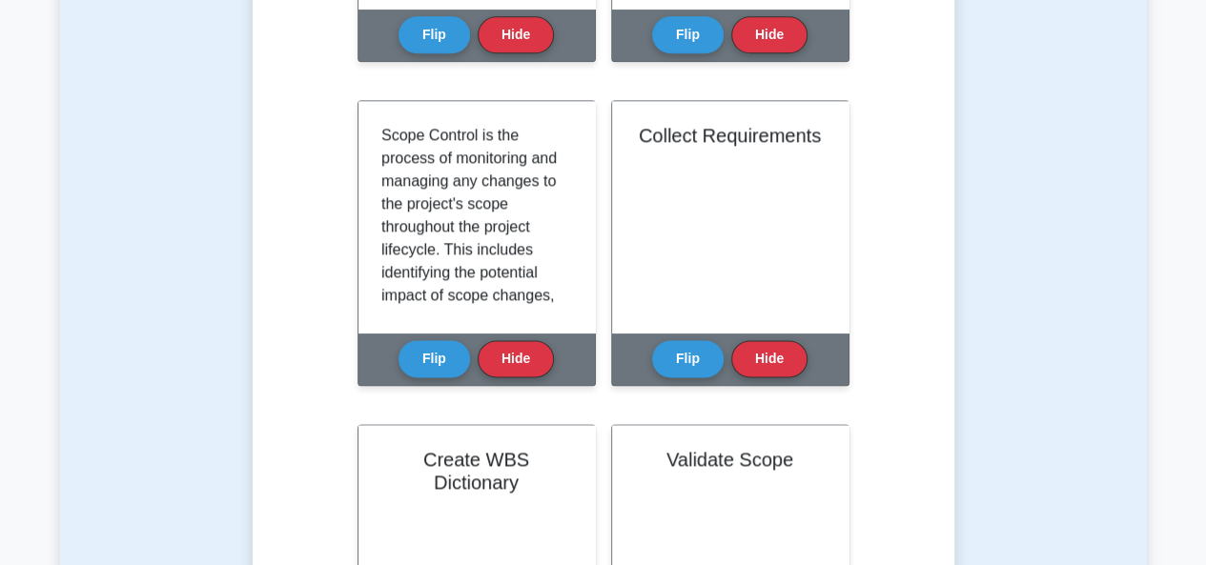
scroll to position [995, 0]
